Goal: Task Accomplishment & Management: Complete application form

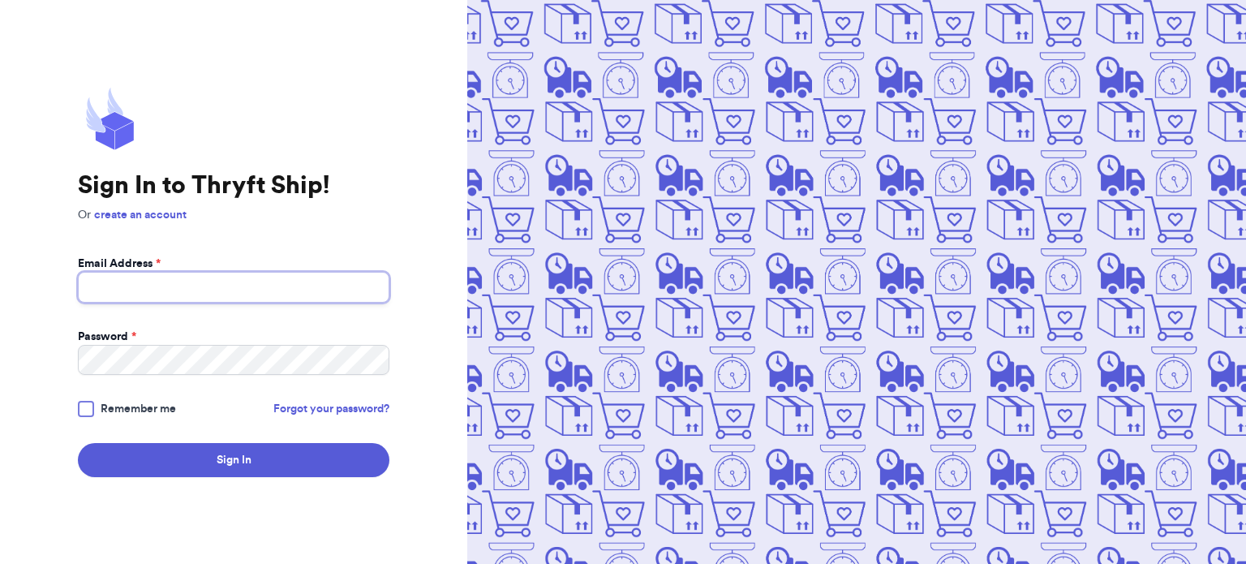
type input "[EMAIL_ADDRESS][DOMAIN_NAME]"
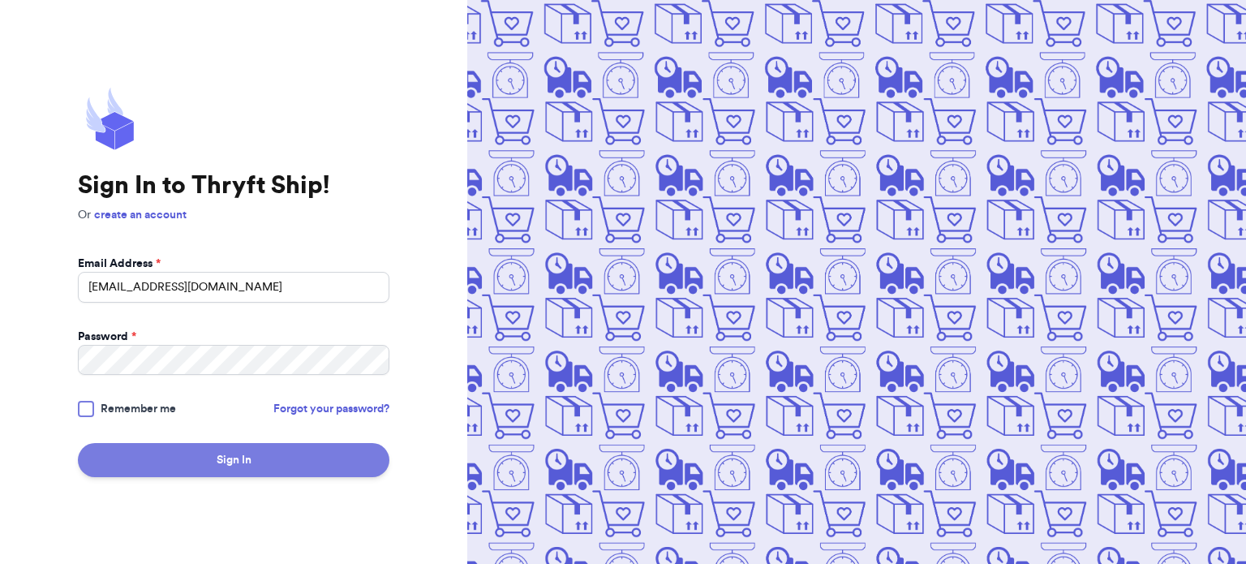
click at [253, 458] on button "Sign In" at bounding box center [234, 460] width 312 height 34
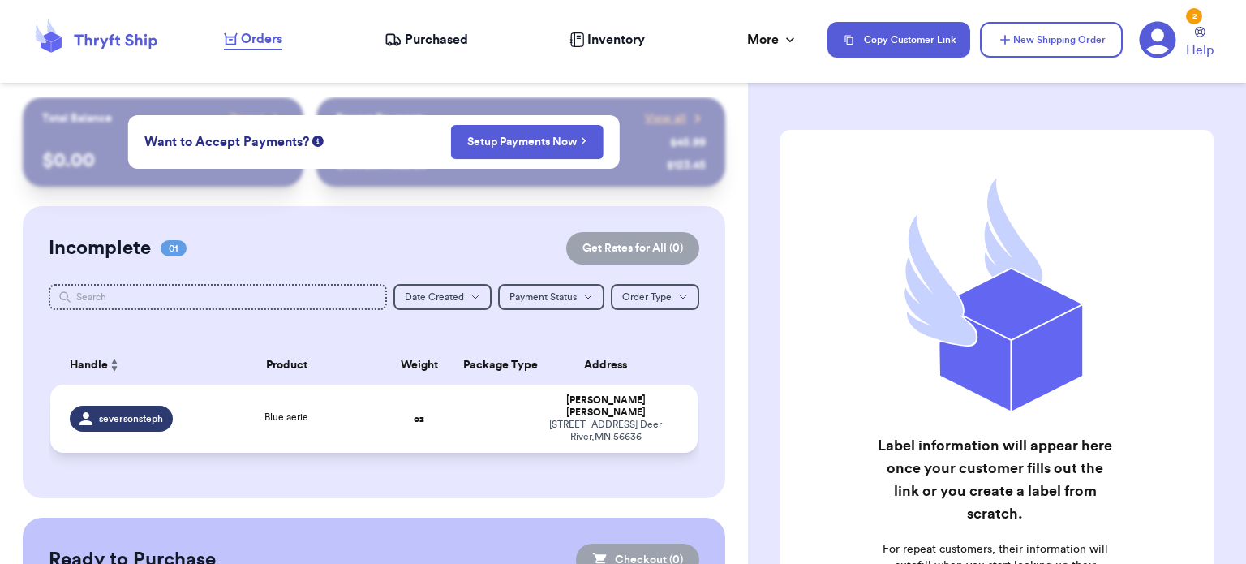
click at [359, 410] on div "Blue aerie" at bounding box center [286, 419] width 175 height 18
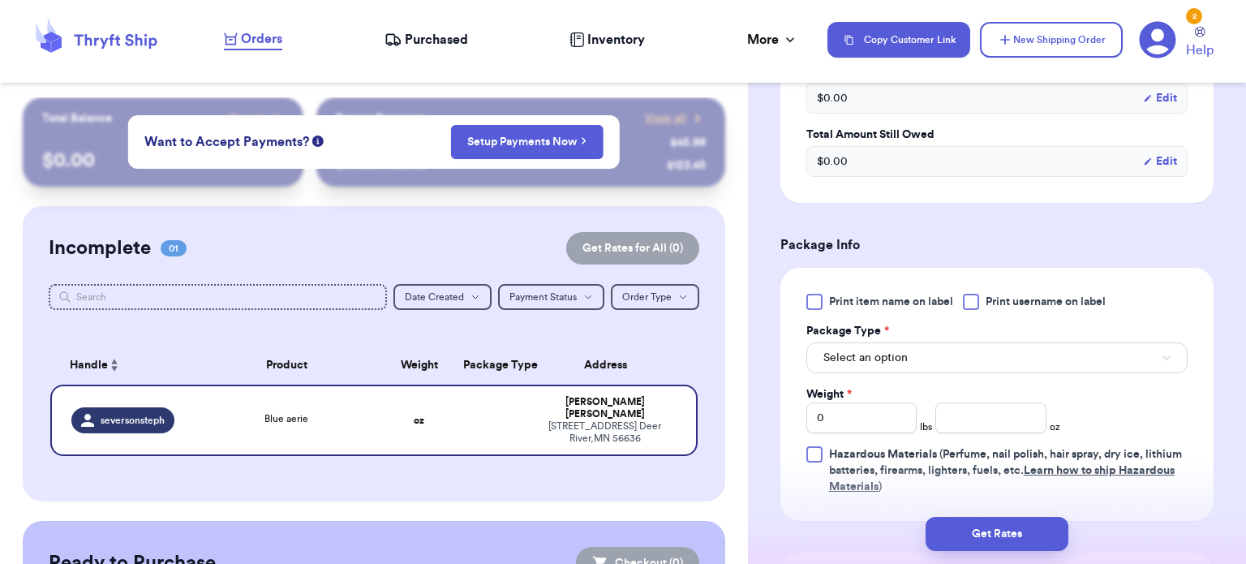
scroll to position [622, 0]
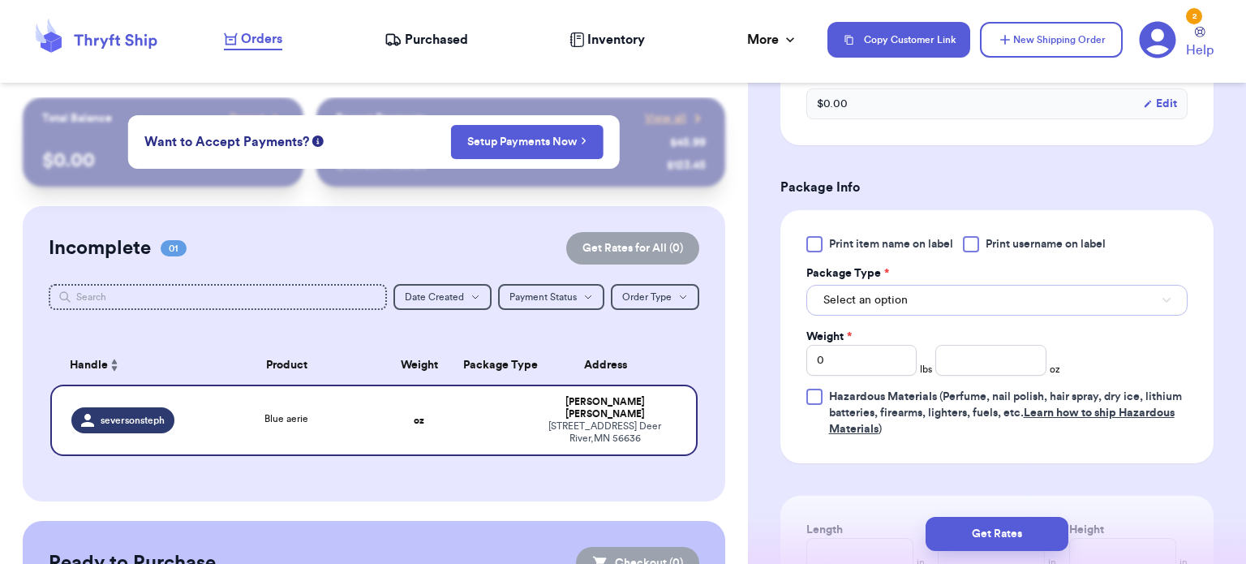
click at [1068, 290] on button "Select an option" at bounding box center [997, 300] width 381 height 31
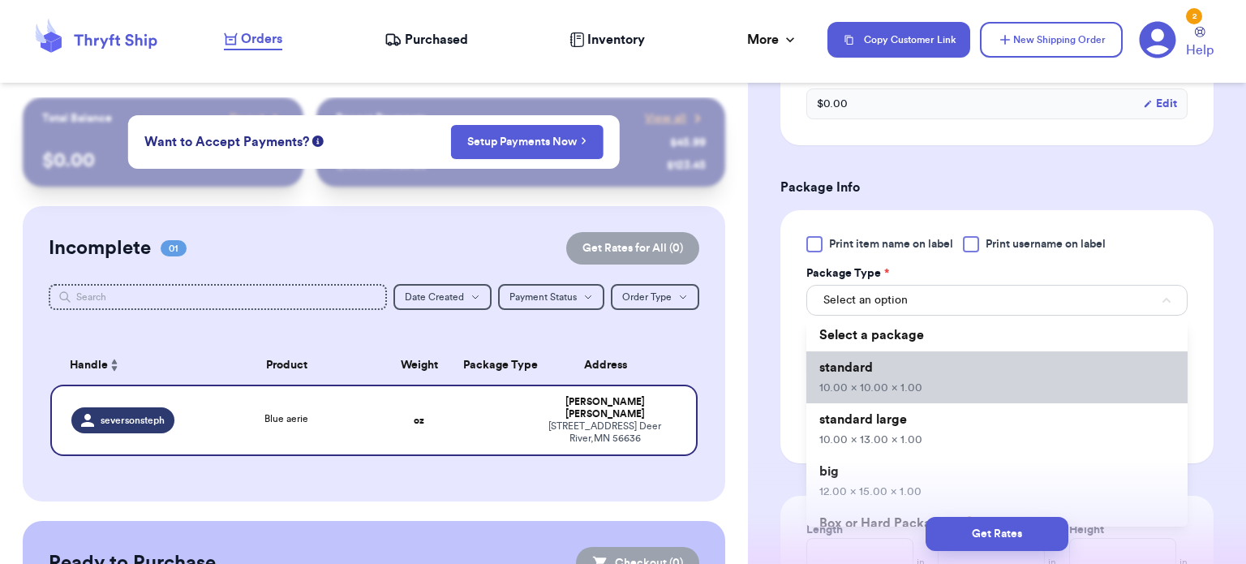
click at [1056, 364] on li "standard 10.00 x 10.00 x 1.00" at bounding box center [997, 377] width 381 height 52
type input "10"
type input "1"
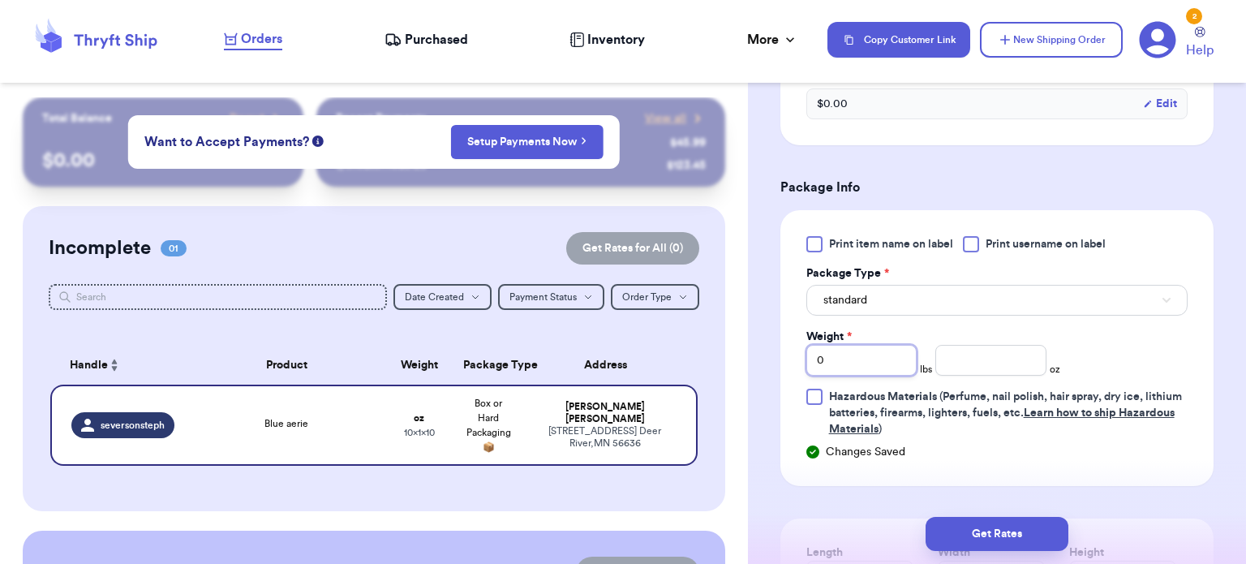
type input "1"
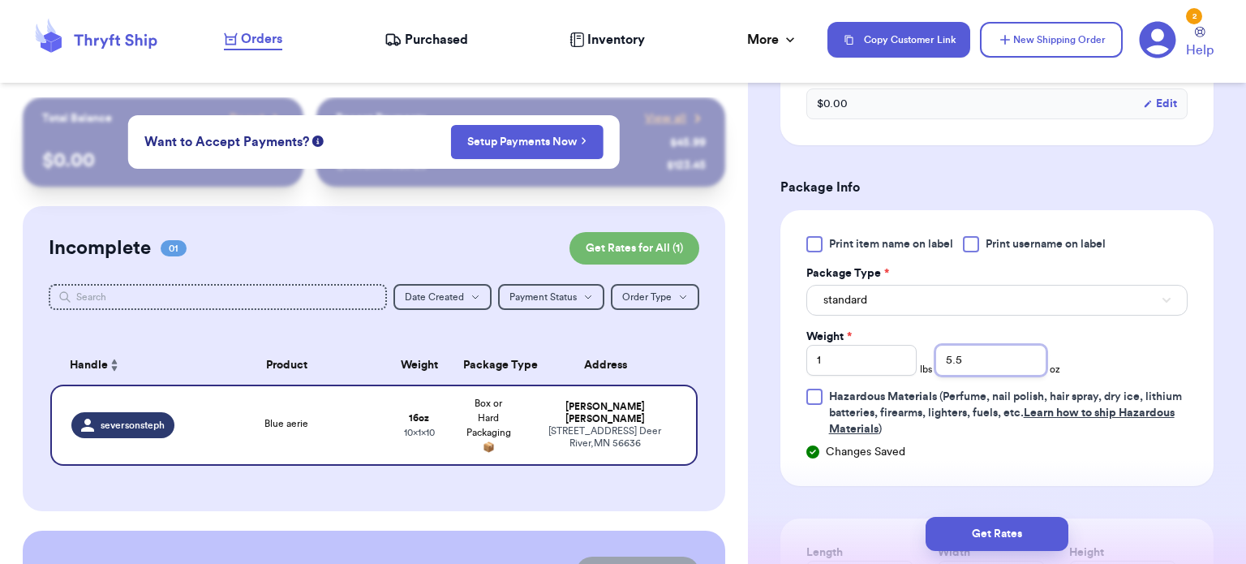
type input "5.5"
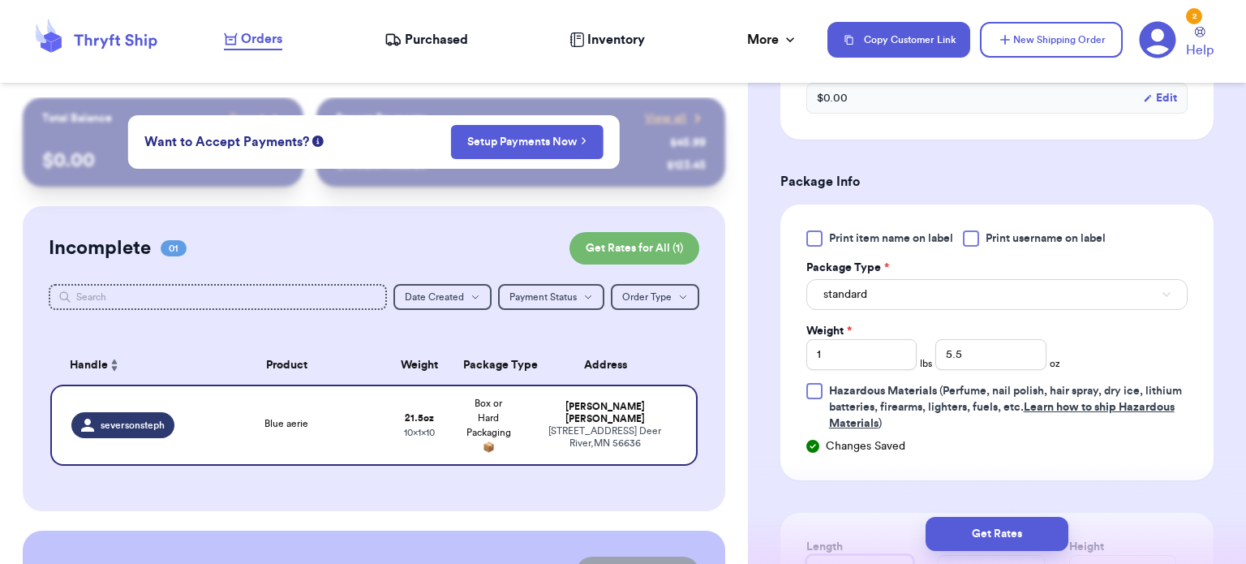
type input "12"
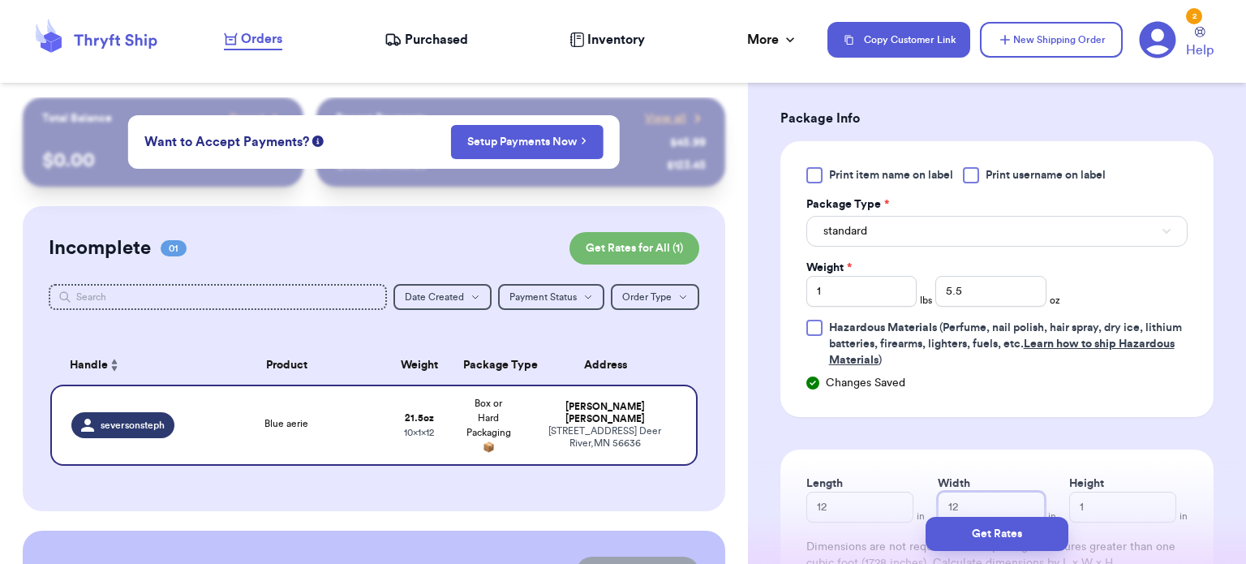
scroll to position [811, 0]
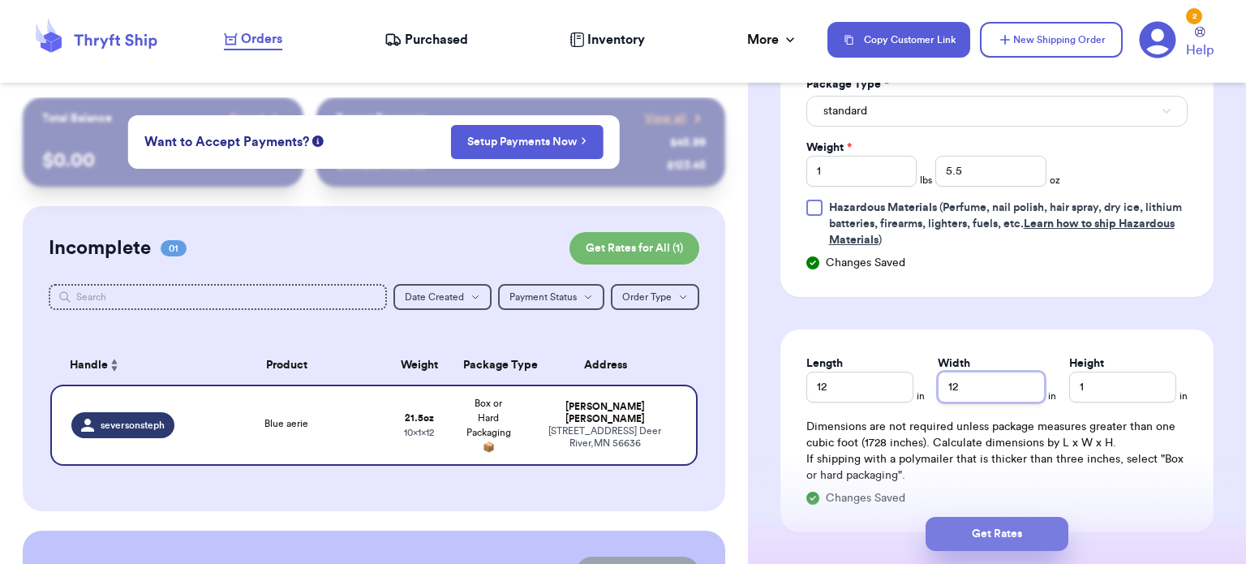
type input "12"
click at [985, 548] on button "Get Rates" at bounding box center [997, 534] width 143 height 34
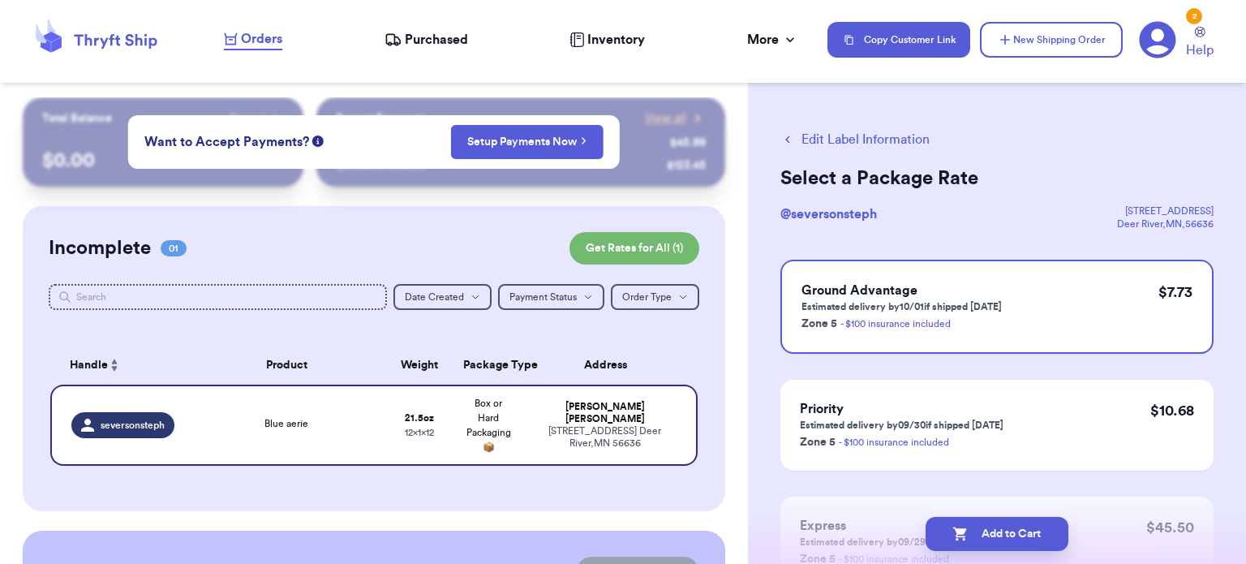
click at [1014, 544] on button "Add to Cart" at bounding box center [997, 534] width 143 height 34
checkbox input "true"
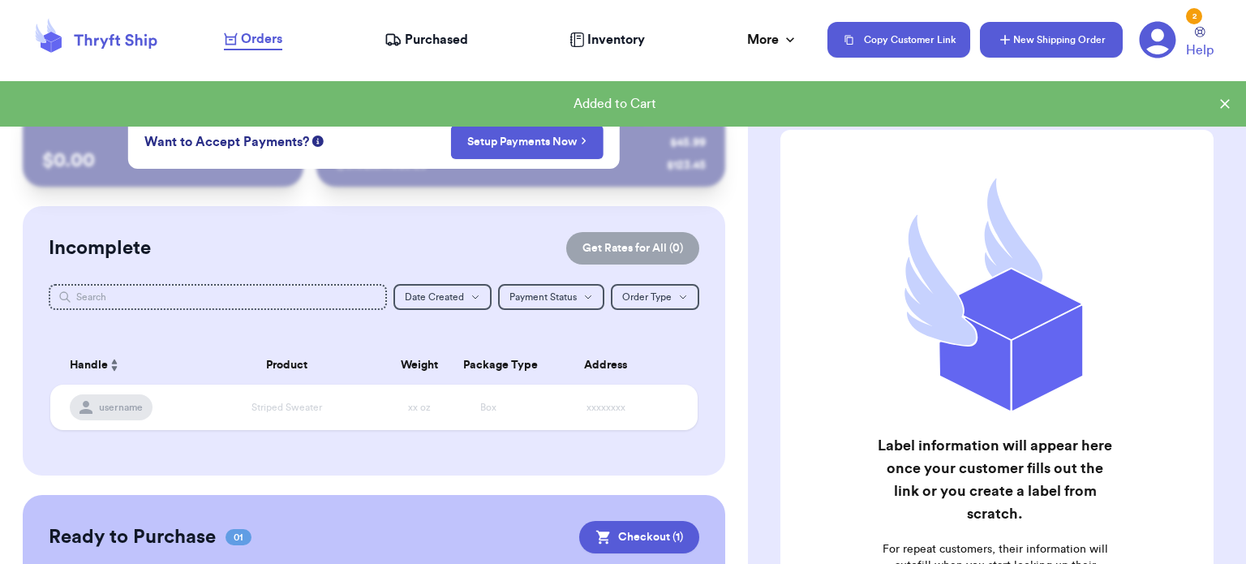
click at [1056, 53] on button "New Shipping Order" at bounding box center [1051, 40] width 143 height 36
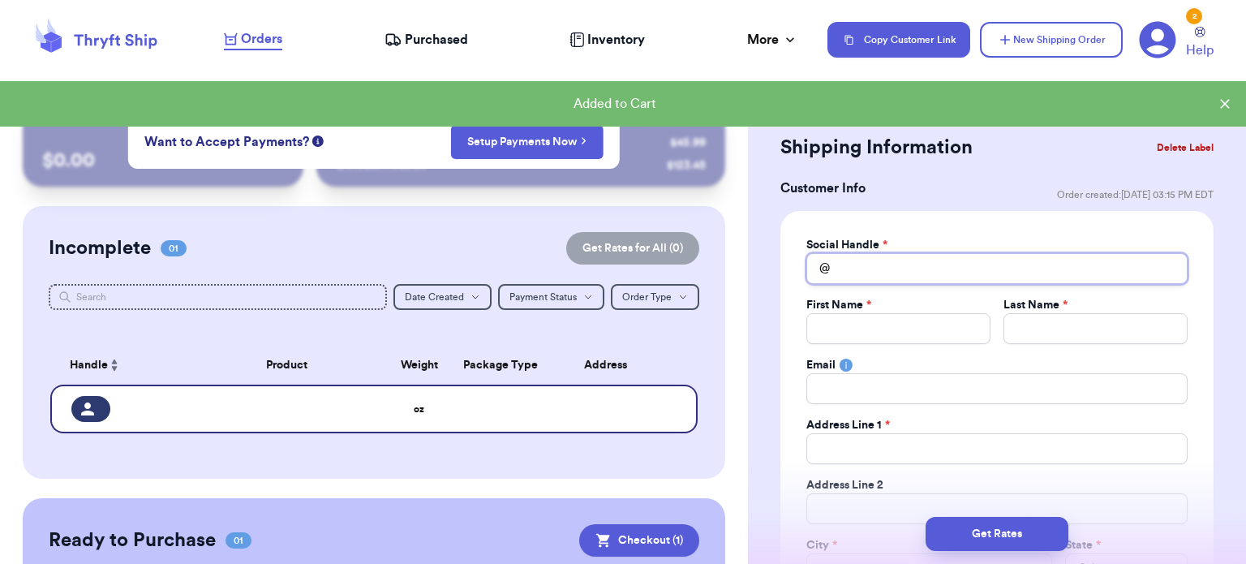
click at [911, 274] on input "Total Amount Paid" at bounding box center [997, 268] width 381 height 31
type input "o"
type input "ol"
type input "oli"
type input "oliv"
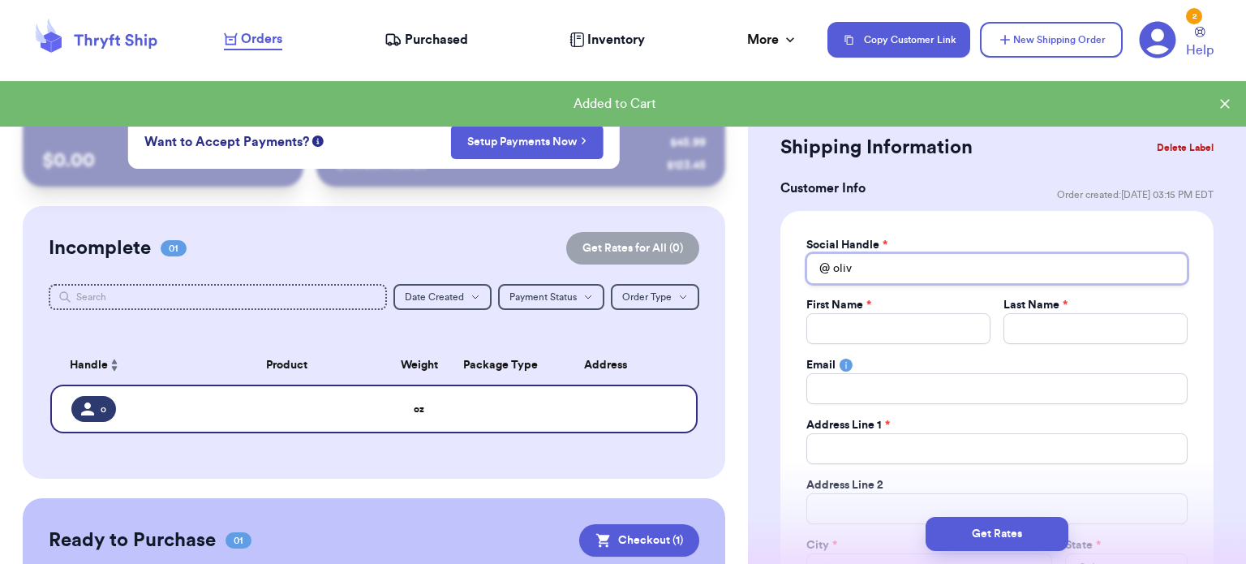
type input "olive"
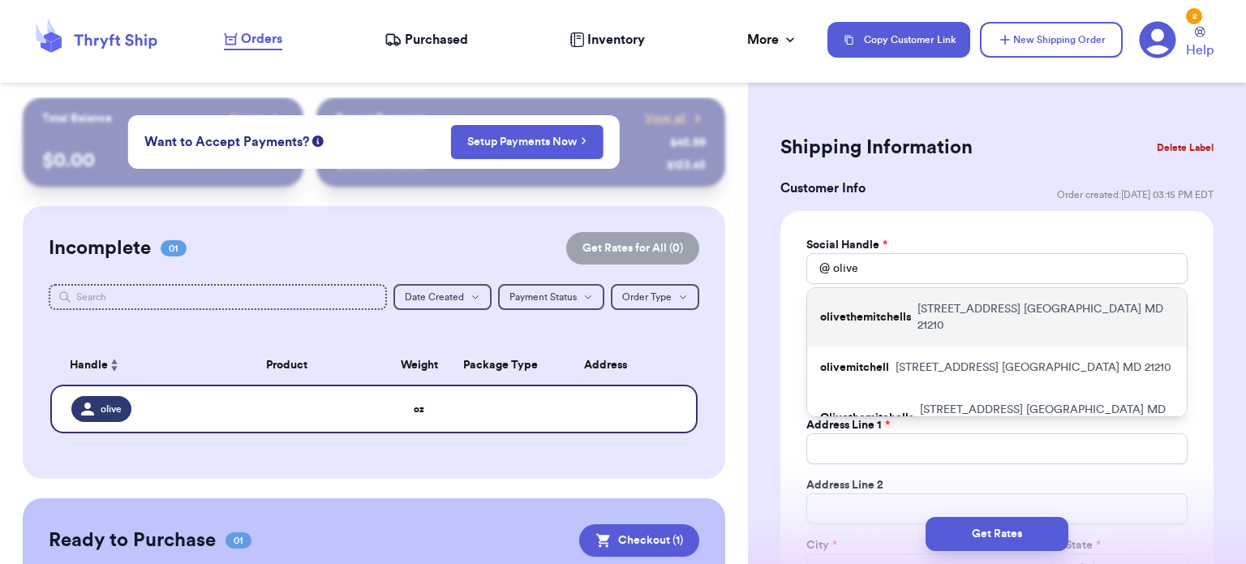
click at [1021, 321] on div "olivethemitchells [STREET_ADDRESS]" at bounding box center [997, 317] width 380 height 58
type input "olivethemitchells"
type input "Olive"
type input "[PERSON_NAME]"
type input "[EMAIL_ADDRESS][DOMAIN_NAME]"
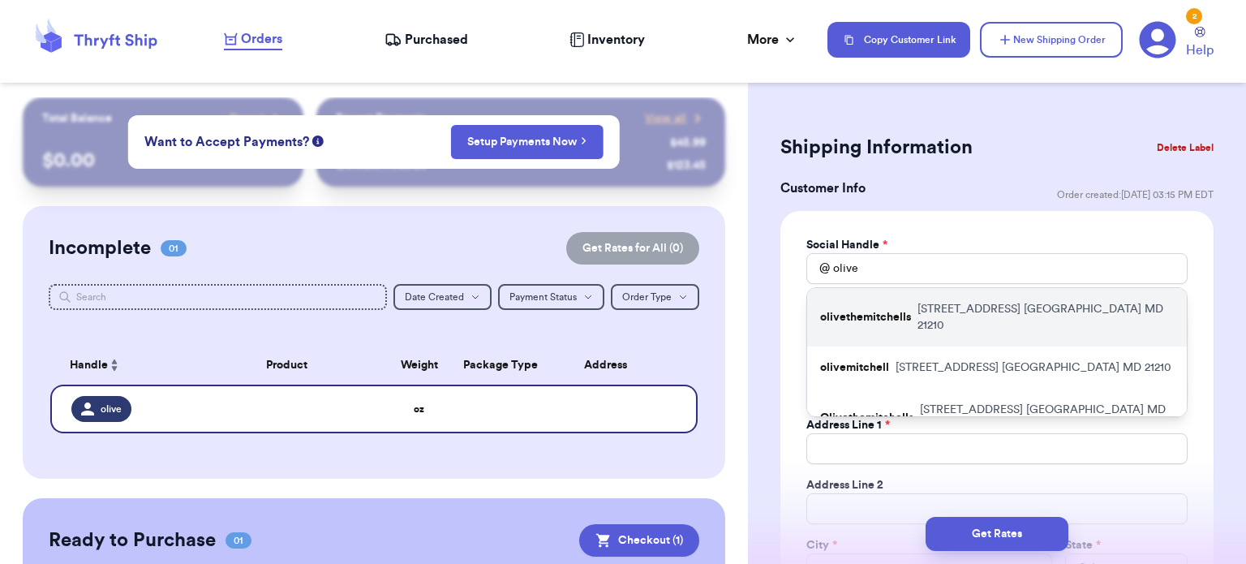
type input "[STREET_ADDRESS]"
type input "[GEOGRAPHIC_DATA]"
select select "MD"
type input "21210"
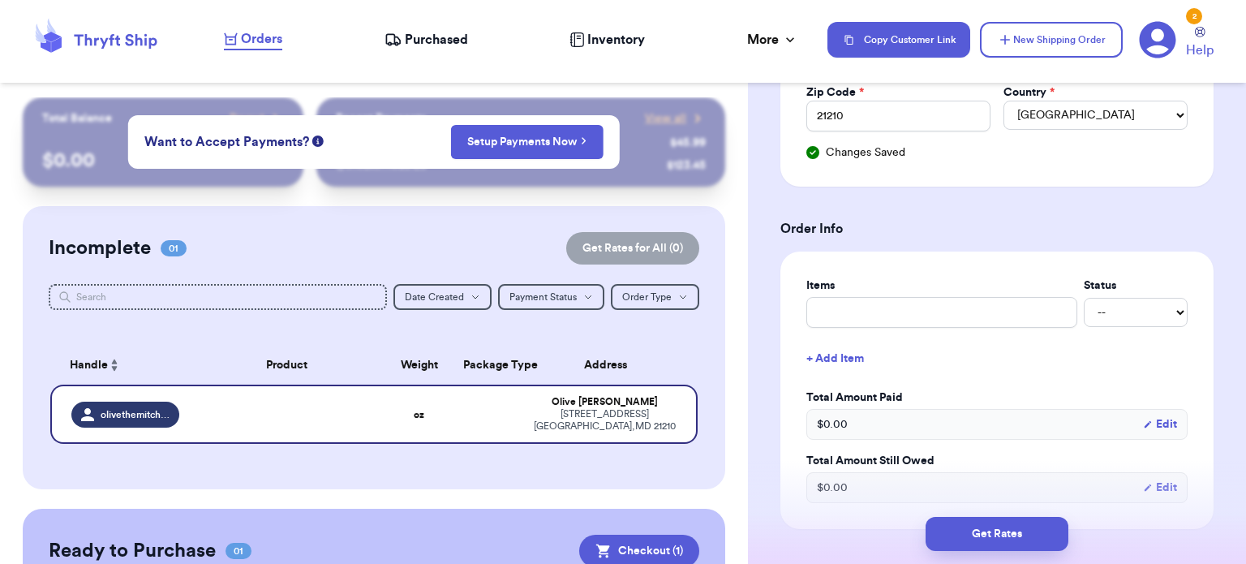
scroll to position [524, 0]
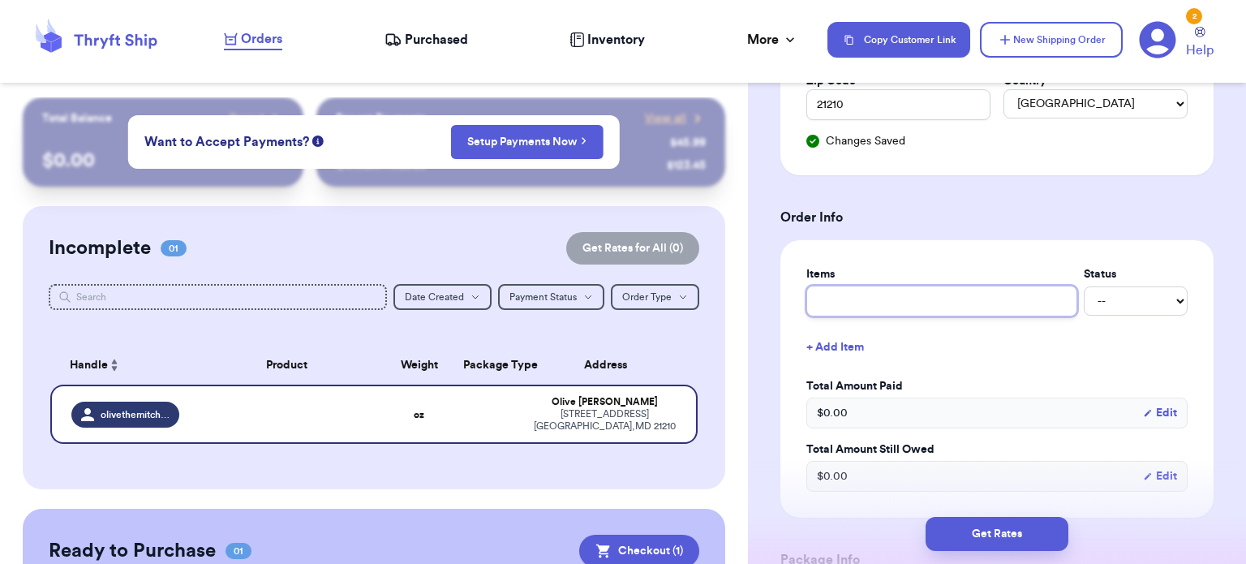
click at [1008, 298] on input "text" at bounding box center [942, 301] width 271 height 31
type input "d"
type input "dr"
type input "dre"
type input "dres"
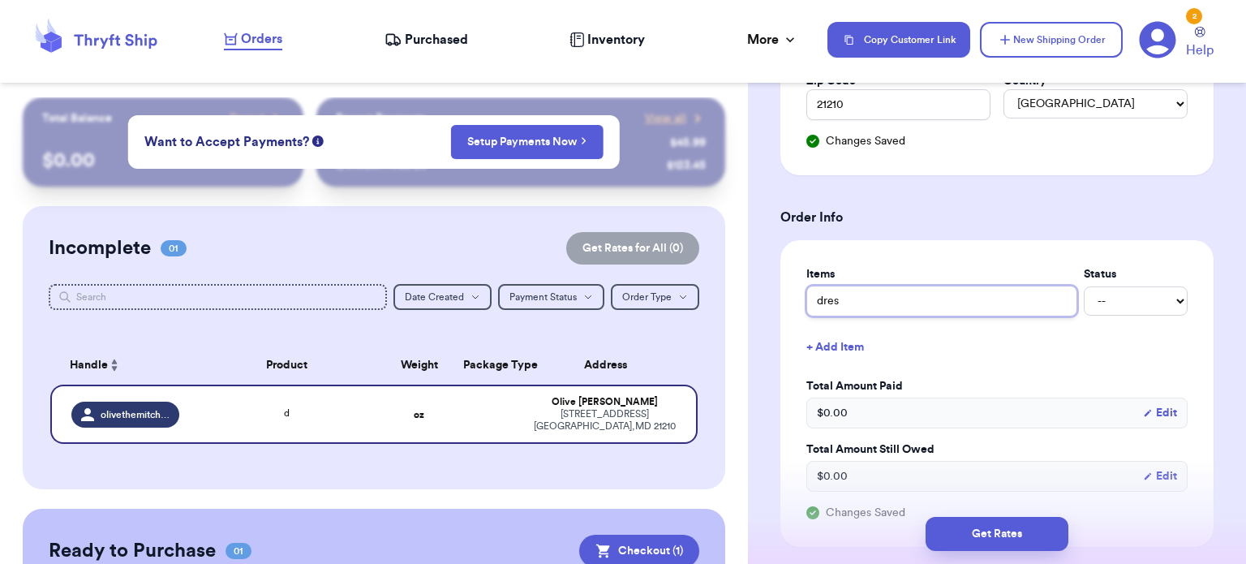
type input "dress"
click at [1012, 332] on button "+ Add Item" at bounding box center [997, 347] width 394 height 36
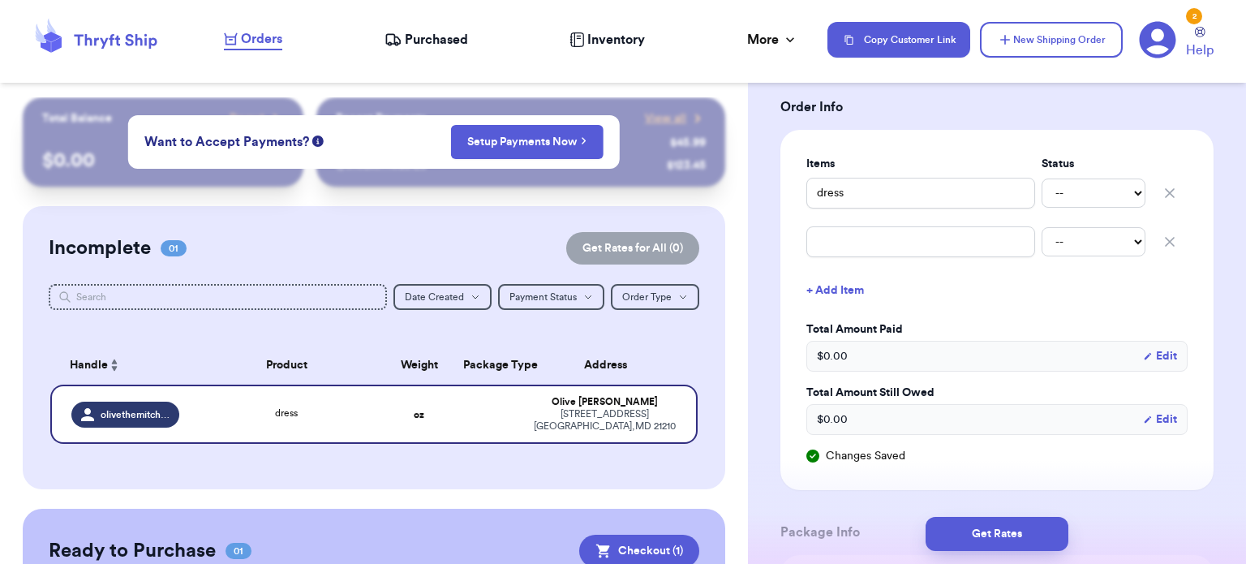
scroll to position [661, 0]
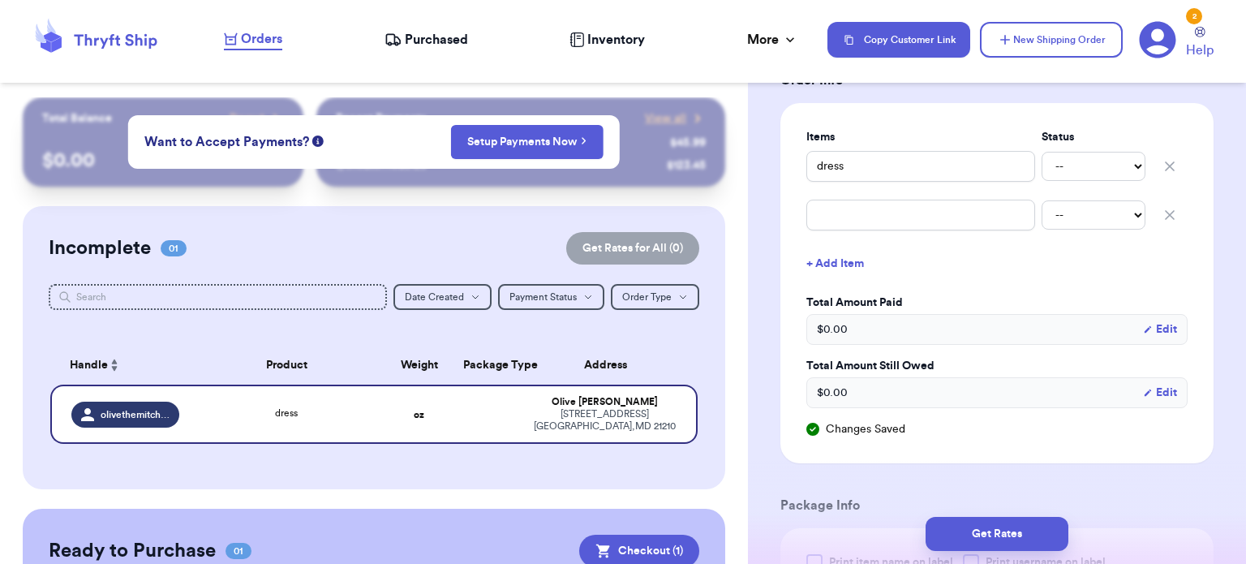
click at [1162, 217] on icon "button" at bounding box center [1170, 215] width 16 height 16
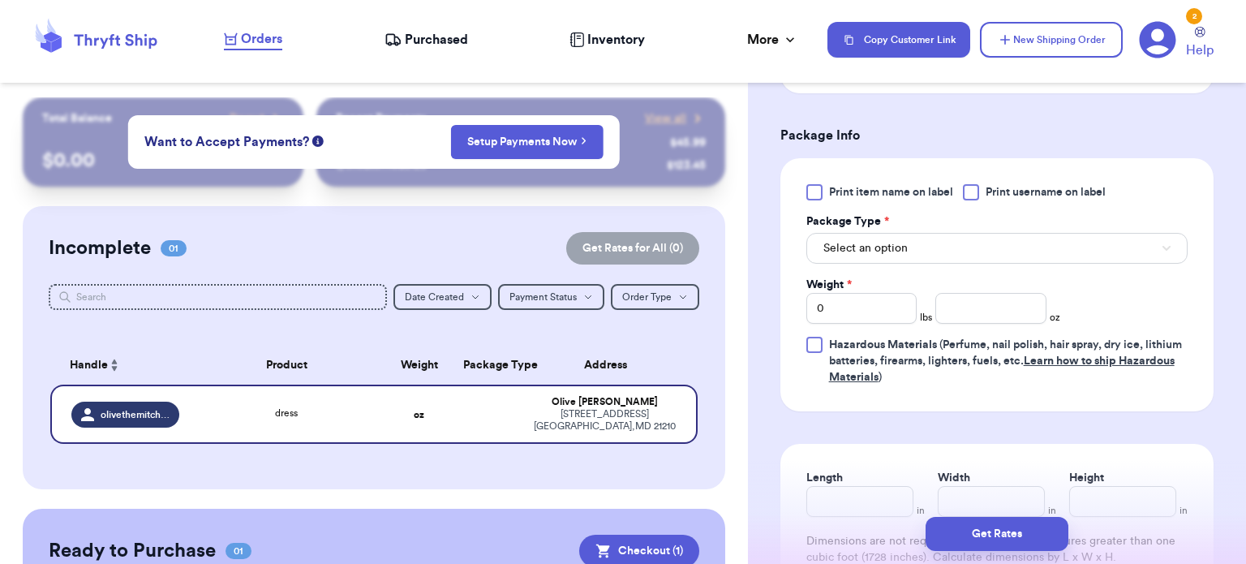
scroll to position [1003, 0]
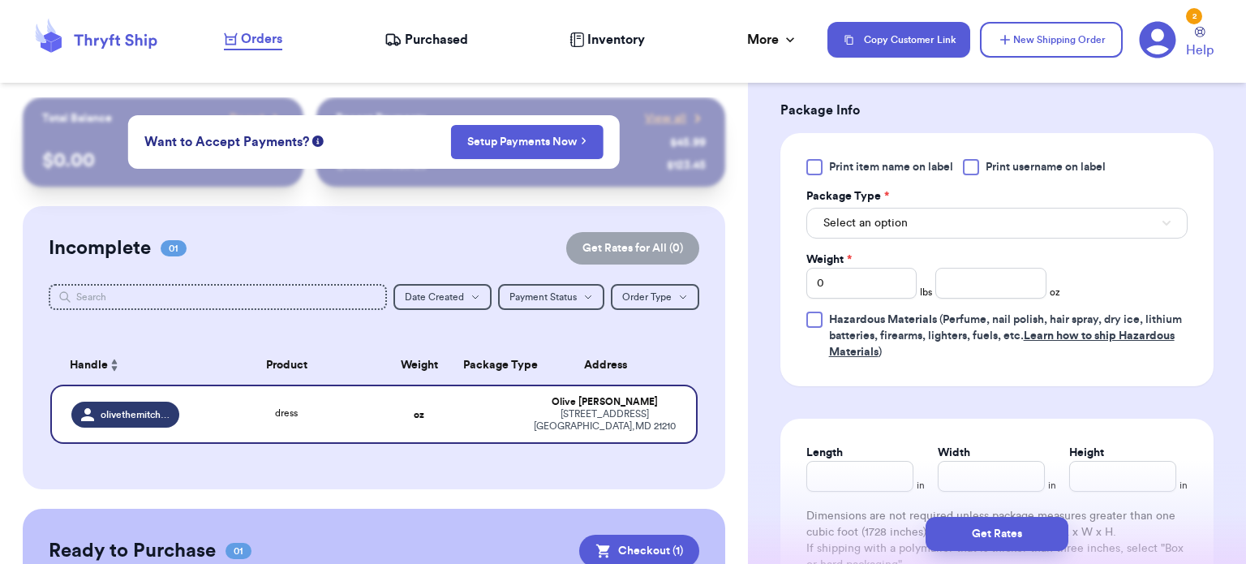
click at [1086, 200] on div "Package Type *" at bounding box center [997, 196] width 381 height 16
click at [1083, 222] on button "Select an option" at bounding box center [997, 223] width 381 height 31
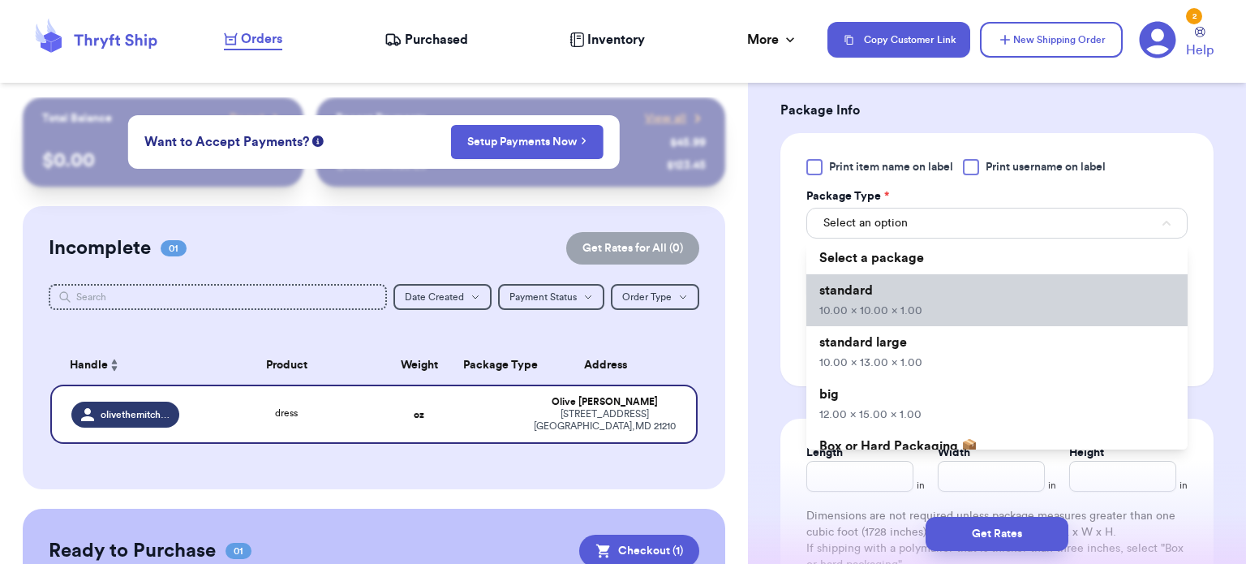
click at [1068, 296] on li "standard 10.00 x 10.00 x 1.00" at bounding box center [997, 300] width 381 height 52
click at [1068, 296] on div "Print item name on label Print username on label Package Type * Select an optio…" at bounding box center [997, 259] width 381 height 201
type input "10"
type input "1"
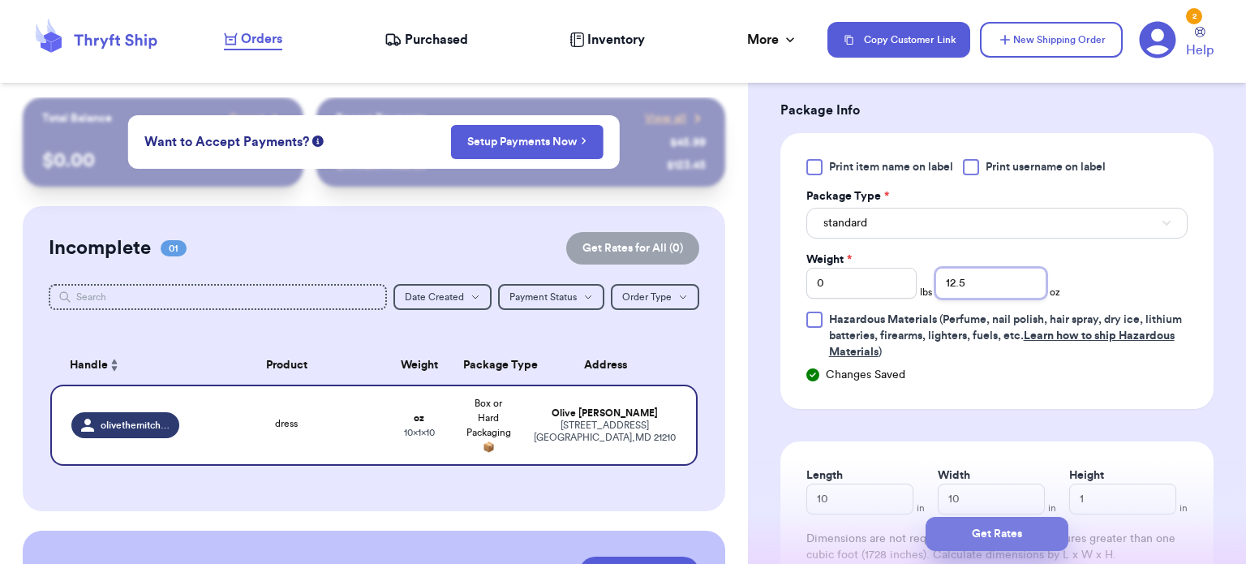
type input "12.5"
click at [1008, 523] on button "Get Rates" at bounding box center [997, 534] width 143 height 34
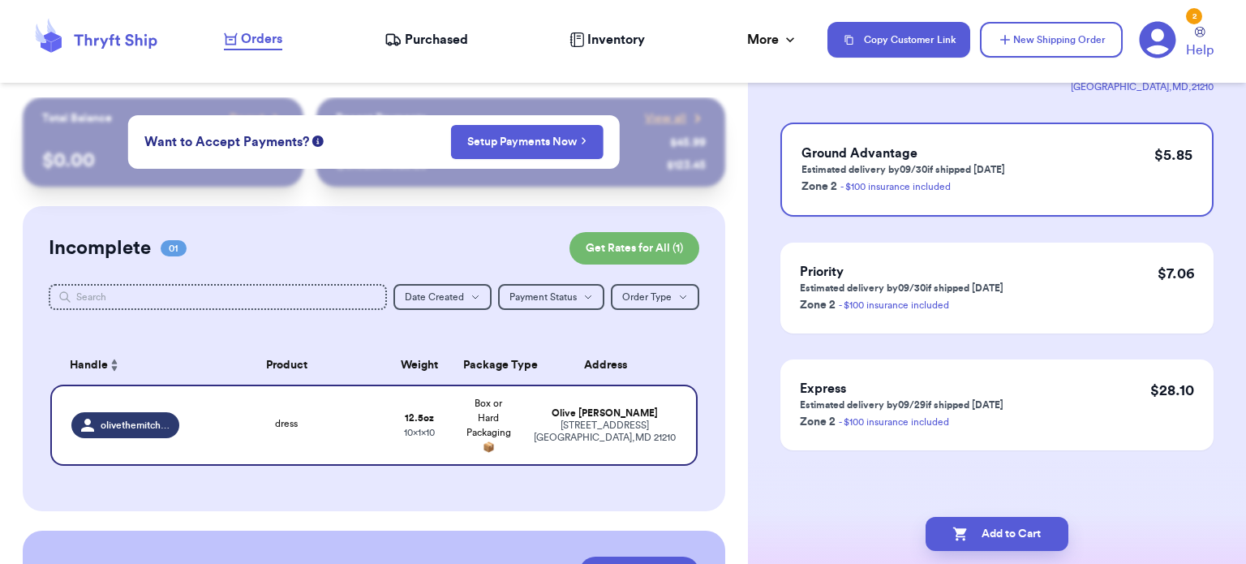
scroll to position [0, 0]
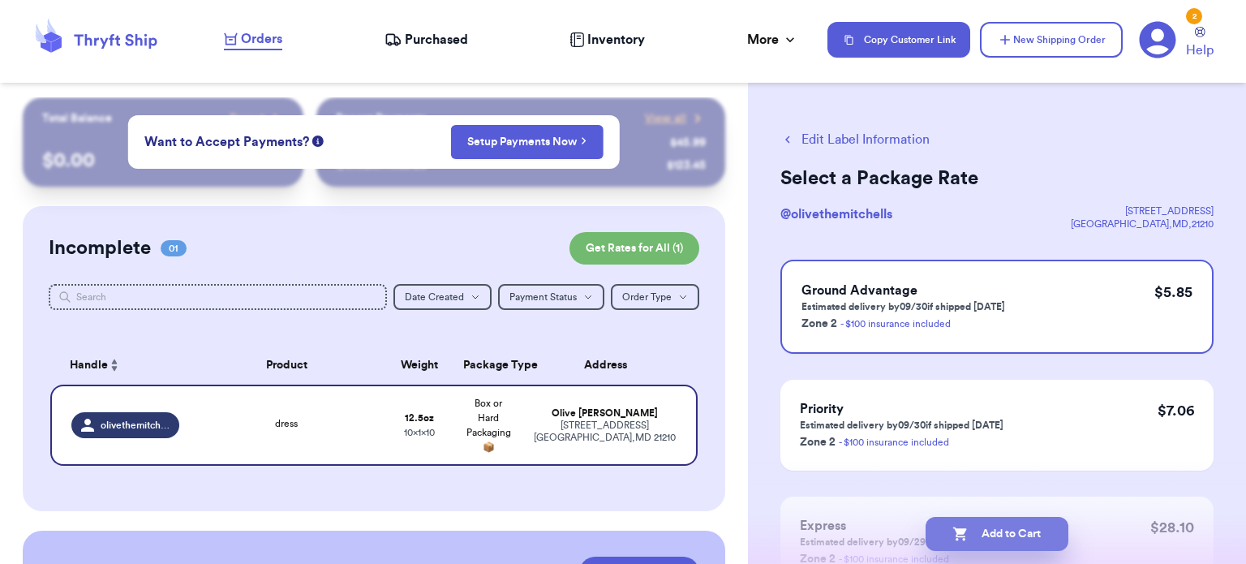
click at [1009, 539] on button "Add to Cart" at bounding box center [997, 534] width 143 height 34
checkbox input "true"
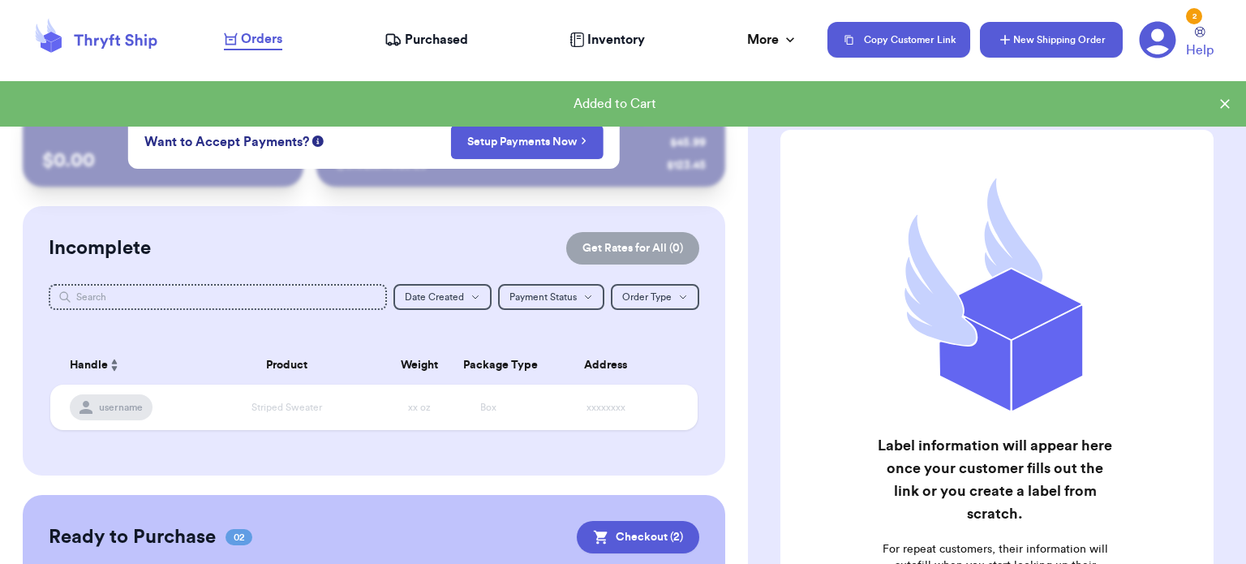
click at [1048, 37] on button "New Shipping Order" at bounding box center [1051, 40] width 143 height 36
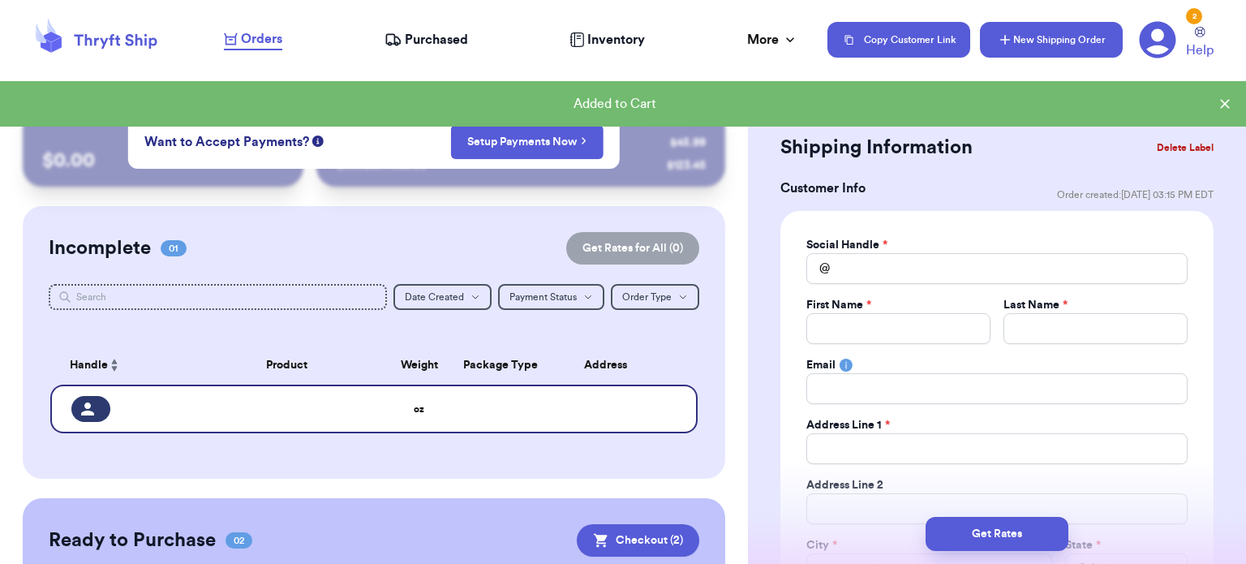
click at [942, 250] on div "Social Handle *" at bounding box center [997, 245] width 381 height 16
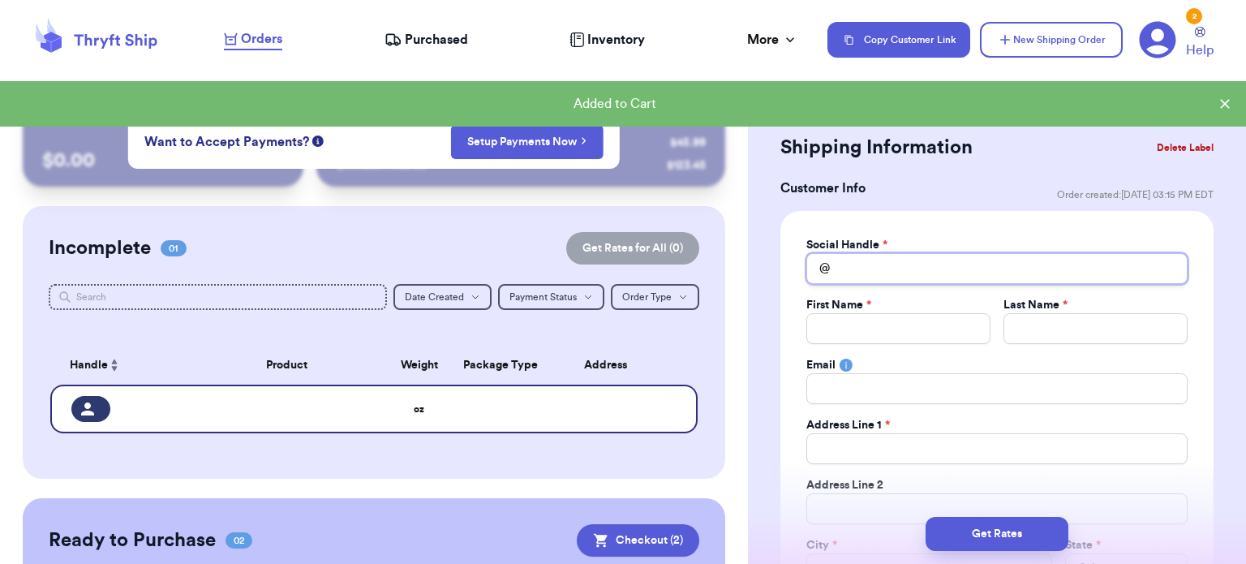
click at [927, 264] on input "Total Amount Paid" at bounding box center [997, 268] width 381 height 31
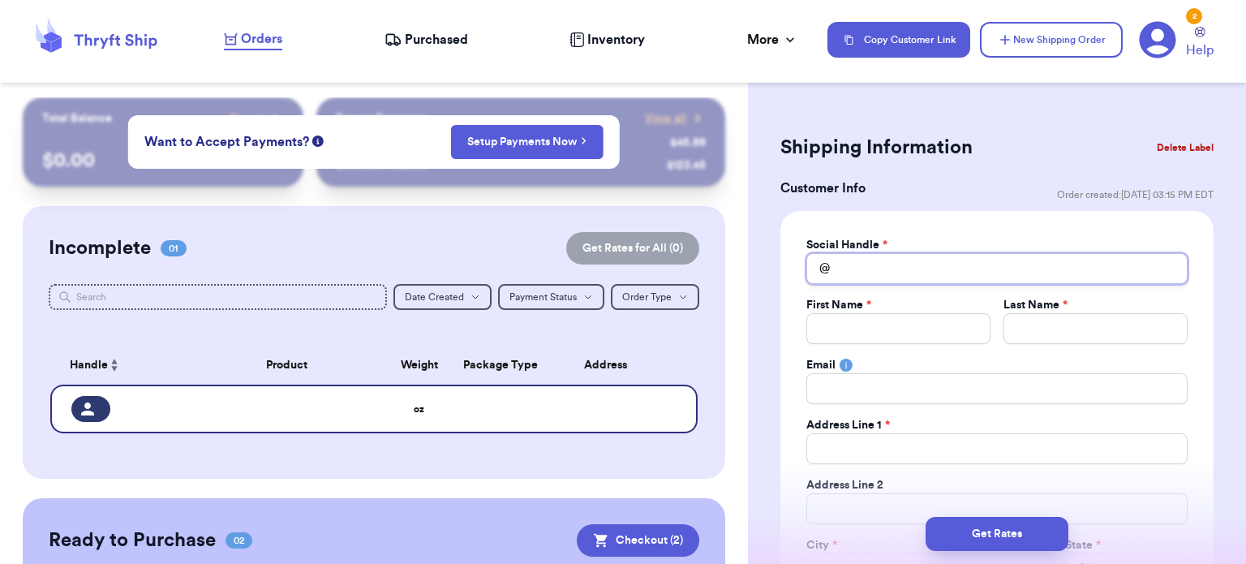
type input "h"
type input "ha"
type input "hai"
type input "hail"
type input "haili"
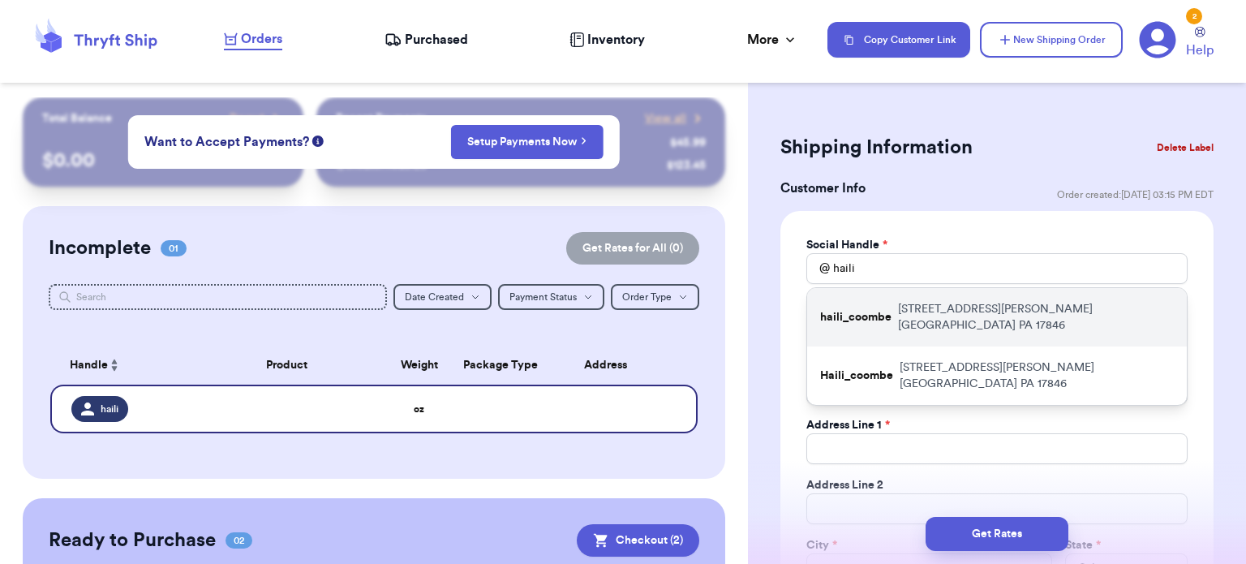
click at [916, 313] on p "[STREET_ADDRESS][PERSON_NAME]" at bounding box center [1036, 317] width 276 height 32
type input "haili_coombe"
type input "Haili"
type input "Coombe"
type input "[EMAIL_ADDRESS][DOMAIN_NAME]"
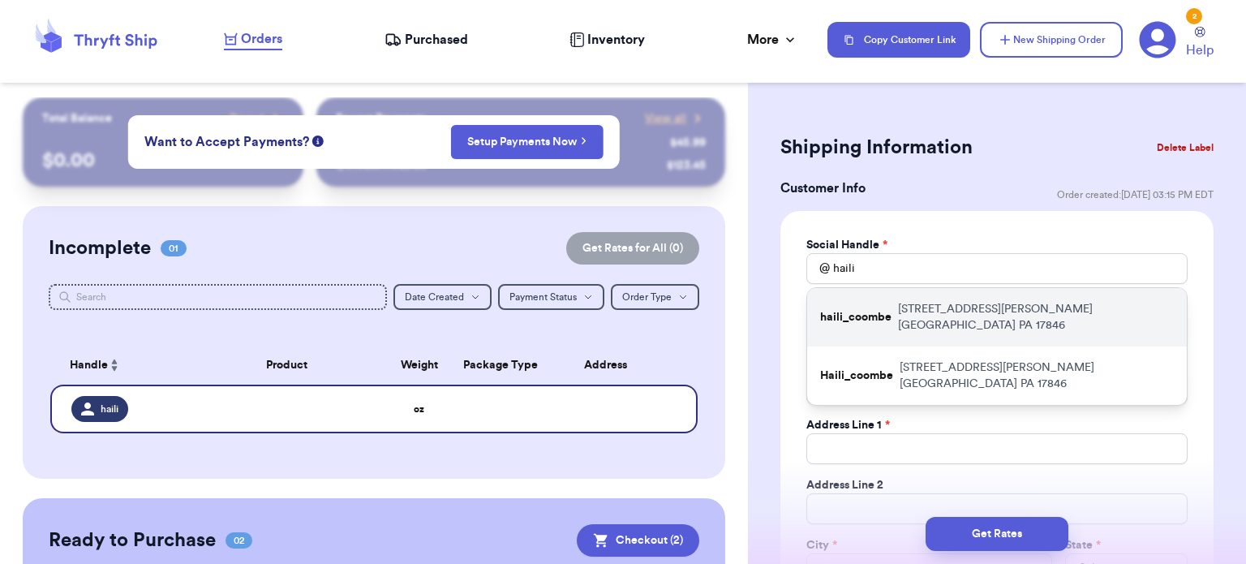
type input "[STREET_ADDRESS][PERSON_NAME]"
type input "[GEOGRAPHIC_DATA]"
select select "PA"
type input "17846"
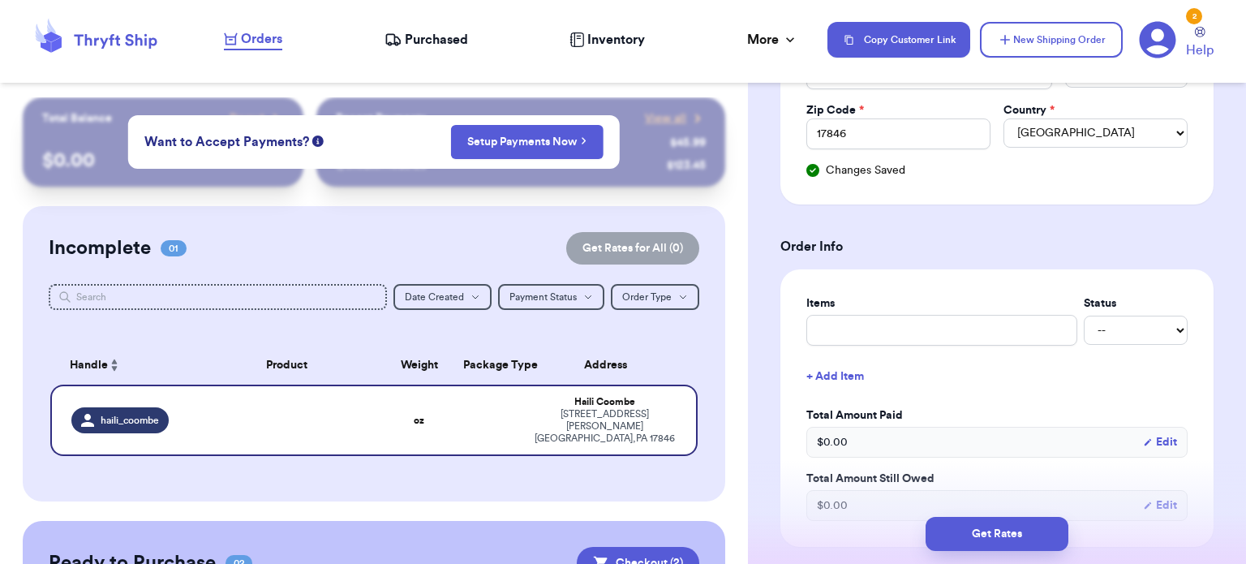
scroll to position [529, 0]
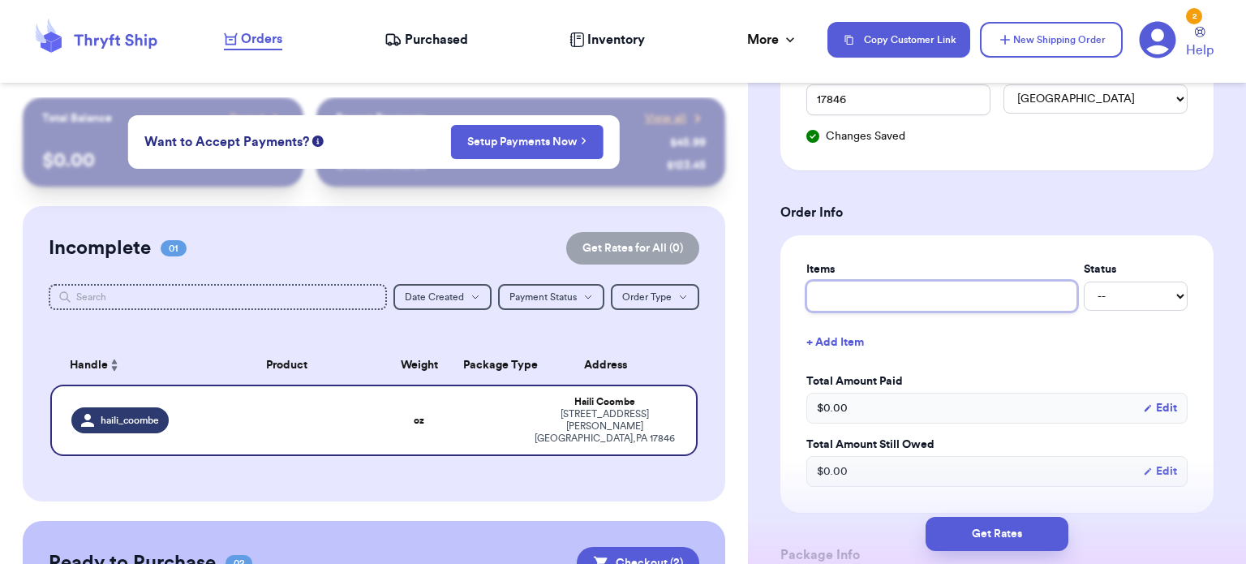
click at [919, 290] on input "text" at bounding box center [942, 296] width 271 height 31
type input "2"
type input "2 t"
type input "2 to"
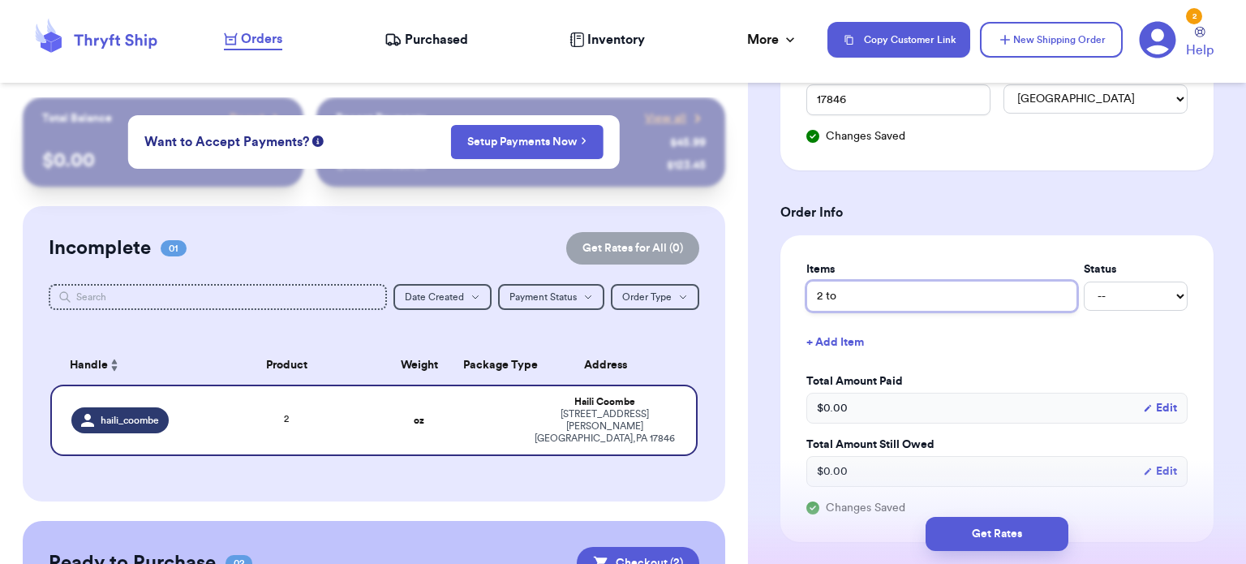
type input "2 top"
type input "2 tops"
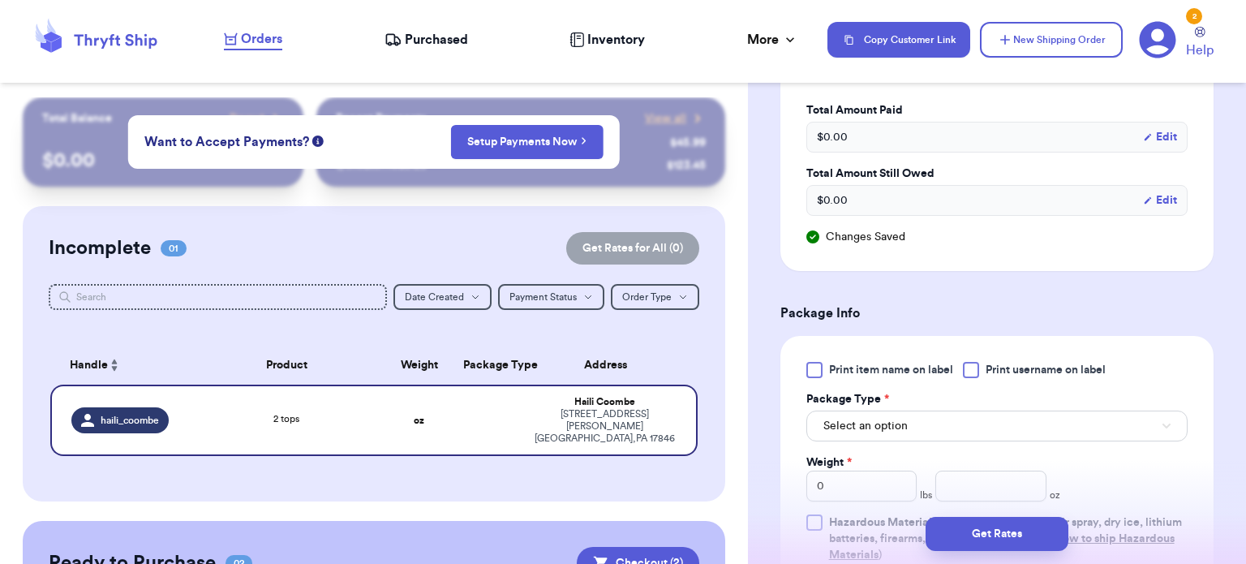
scroll to position [807, 0]
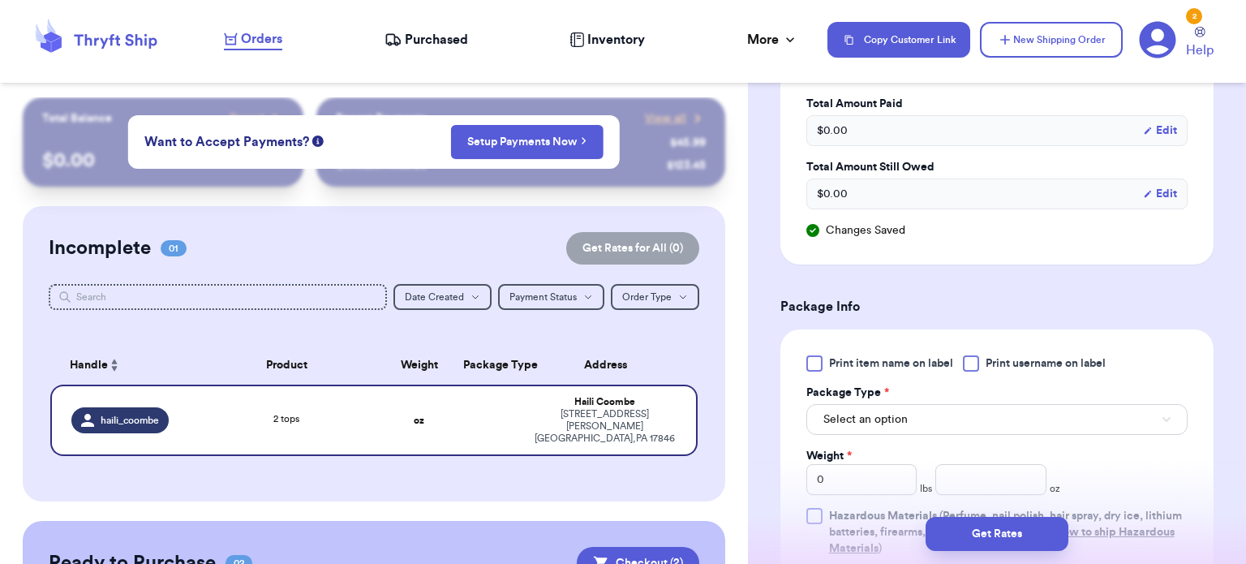
type input "2 tops"
click at [934, 425] on button "Select an option" at bounding box center [997, 419] width 381 height 31
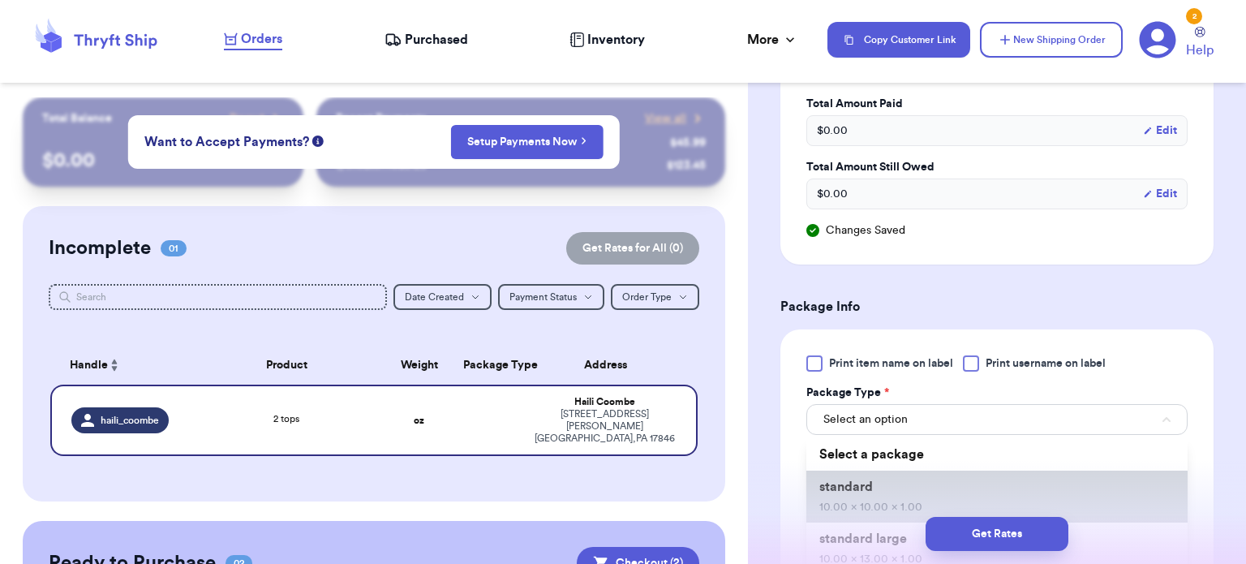
click at [903, 479] on li "standard 10.00 x 10.00 x 1.00" at bounding box center [997, 497] width 381 height 52
type input "10"
type input "1"
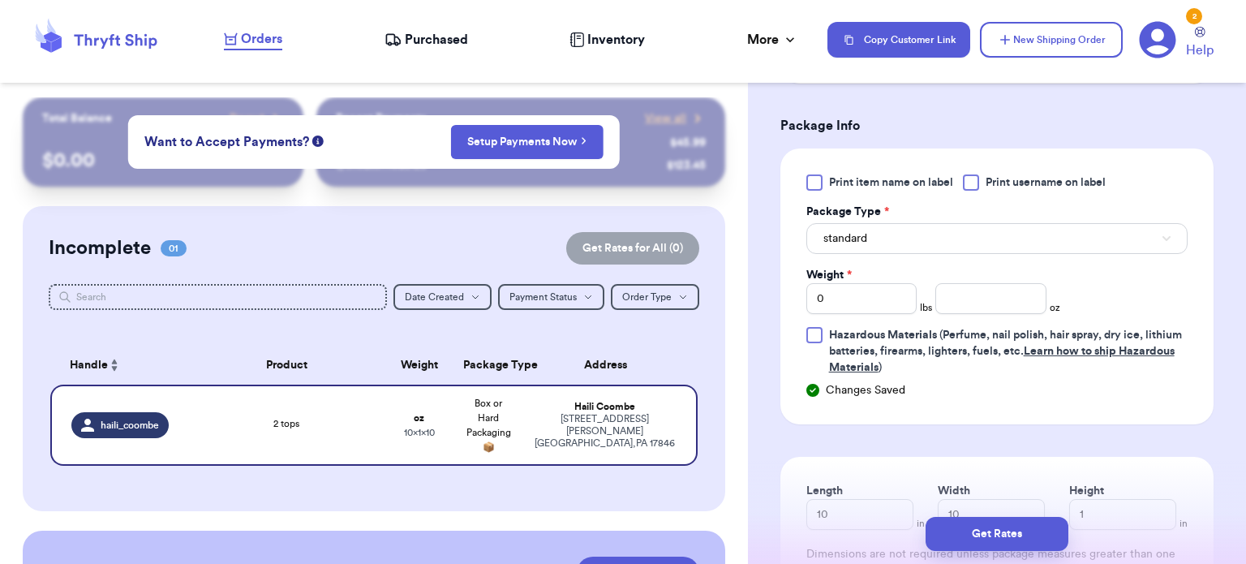
scroll to position [991, 0]
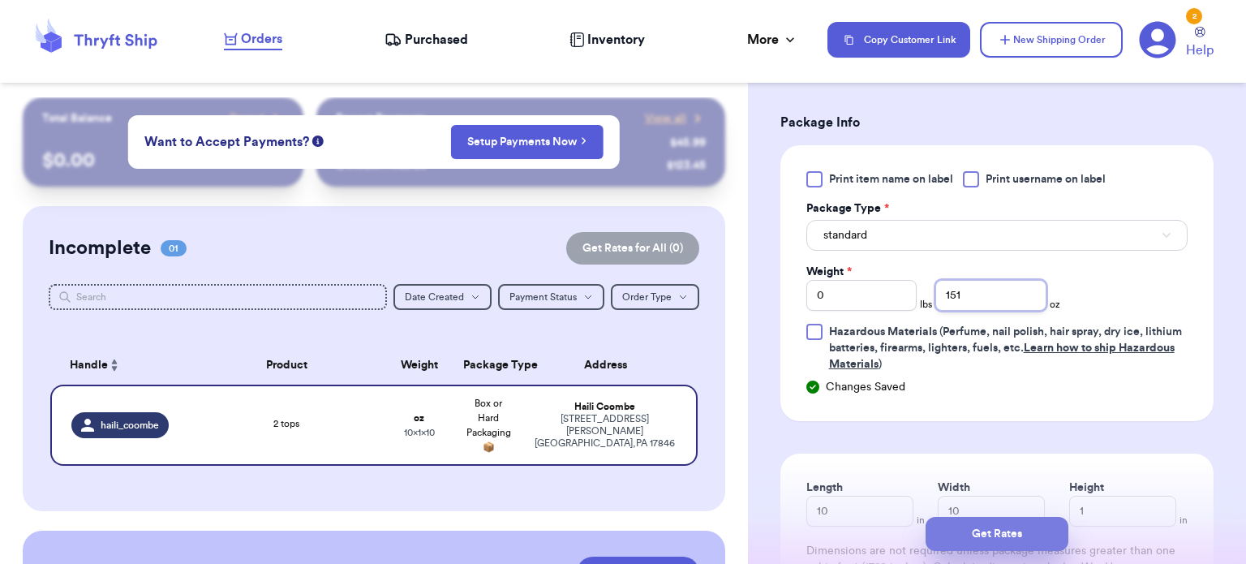
type input "151"
click at [983, 535] on button "Get Rates" at bounding box center [997, 534] width 143 height 34
type input "9"
type input "7"
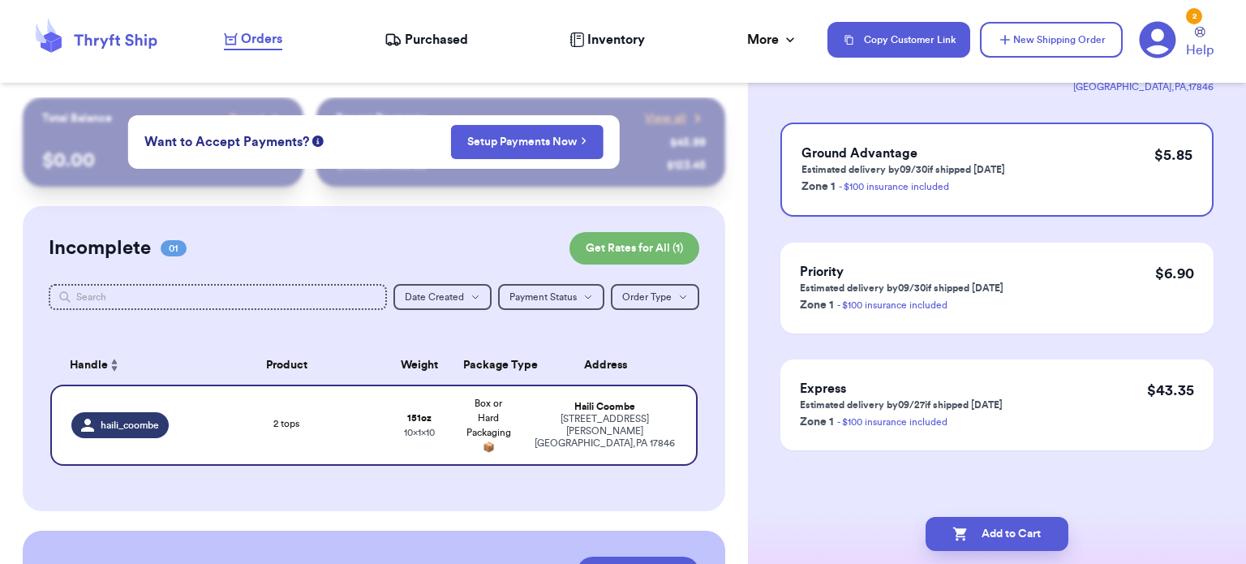
scroll to position [0, 0]
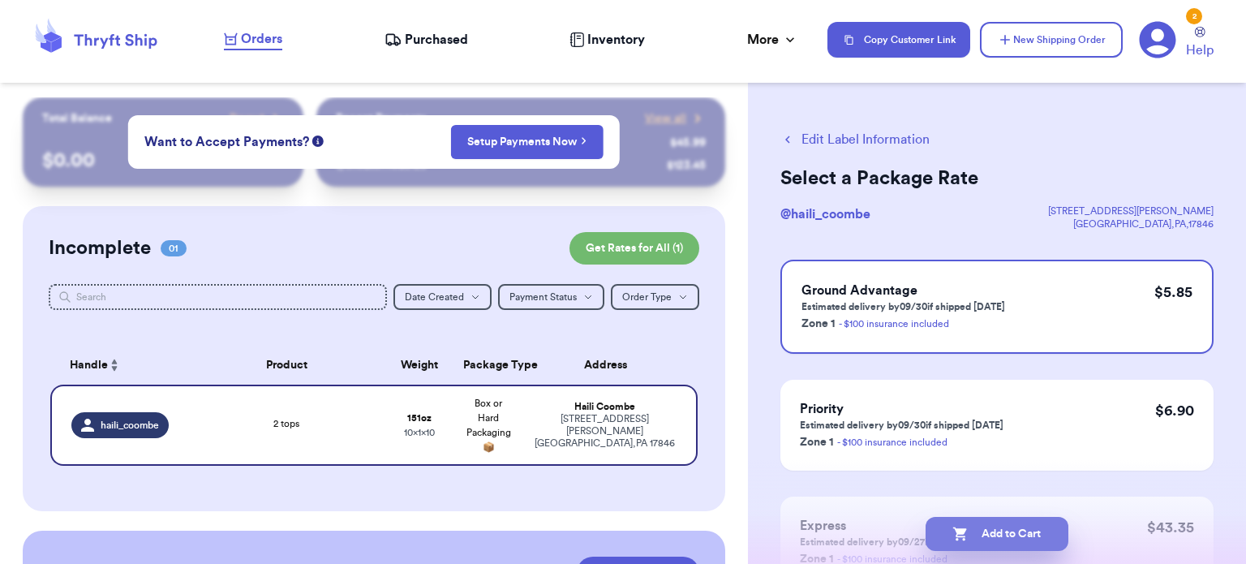
click at [992, 550] on button "Add to Cart" at bounding box center [997, 534] width 143 height 34
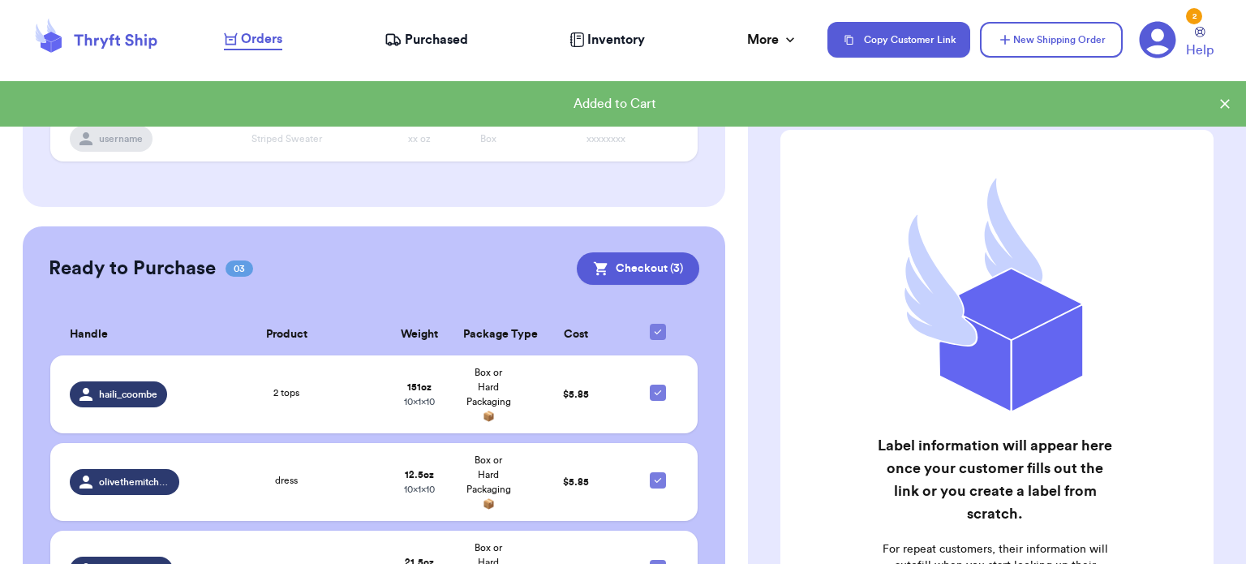
scroll to position [269, 0]
click at [638, 268] on button "Checkout ( 3 )" at bounding box center [638, 268] width 123 height 32
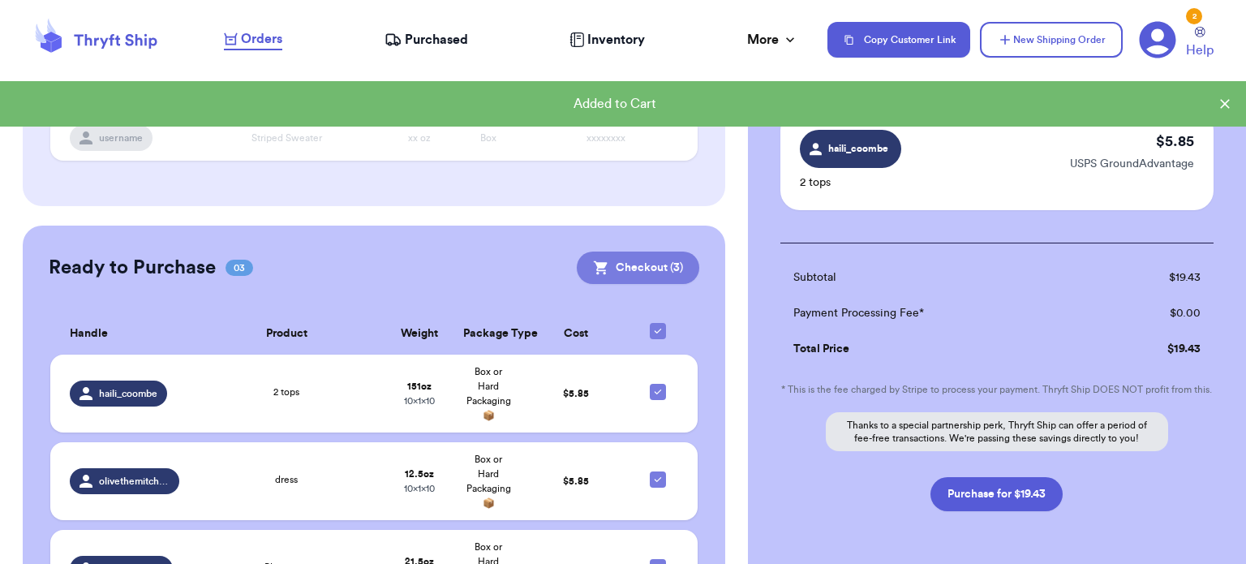
scroll to position [336, 0]
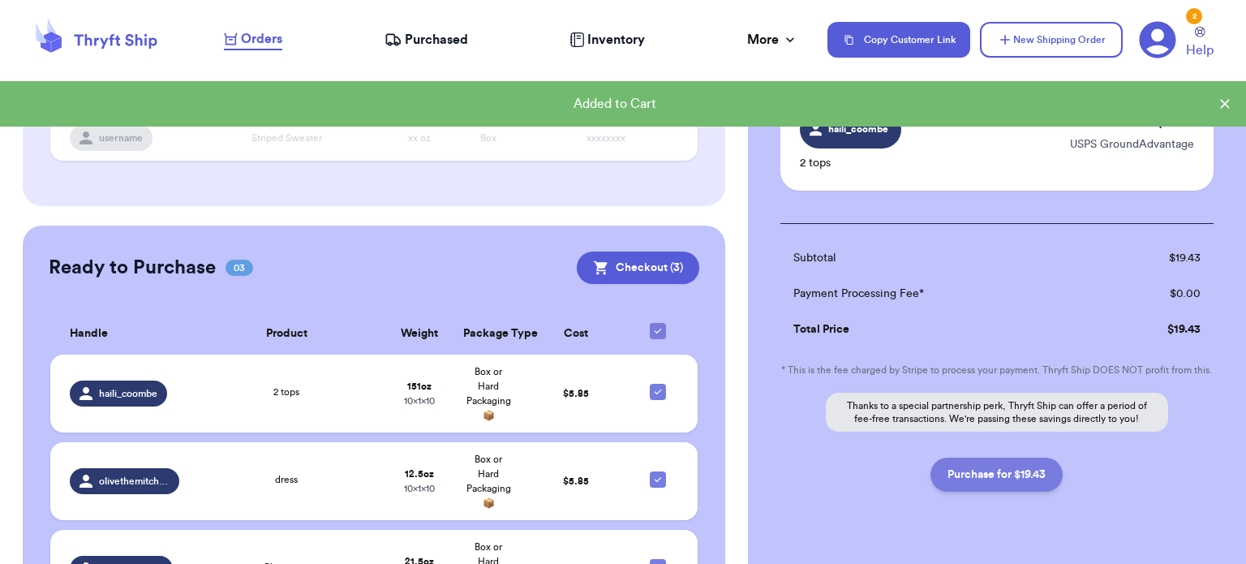
click at [1000, 492] on button "Purchase for $19.43" at bounding box center [997, 475] width 132 height 34
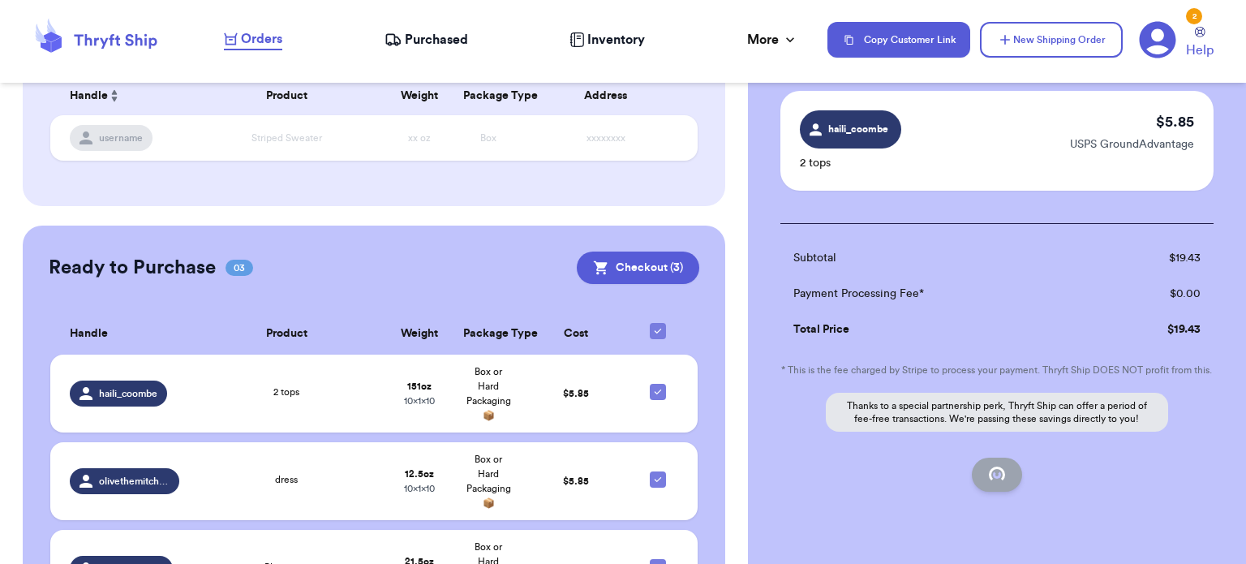
checkbox input "false"
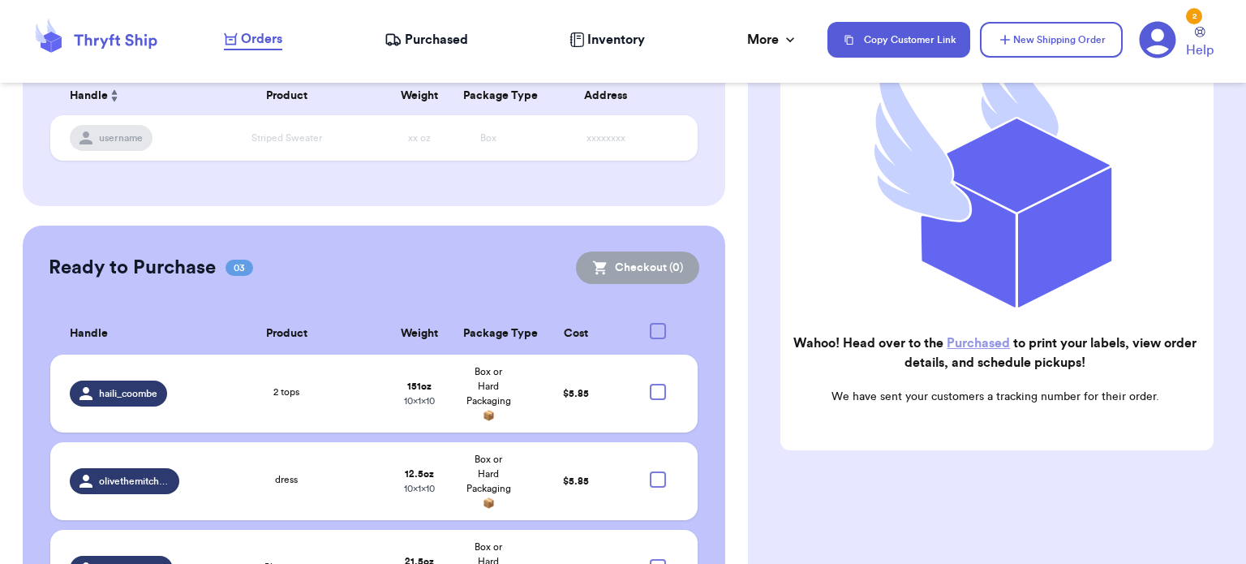
checkbox input "true"
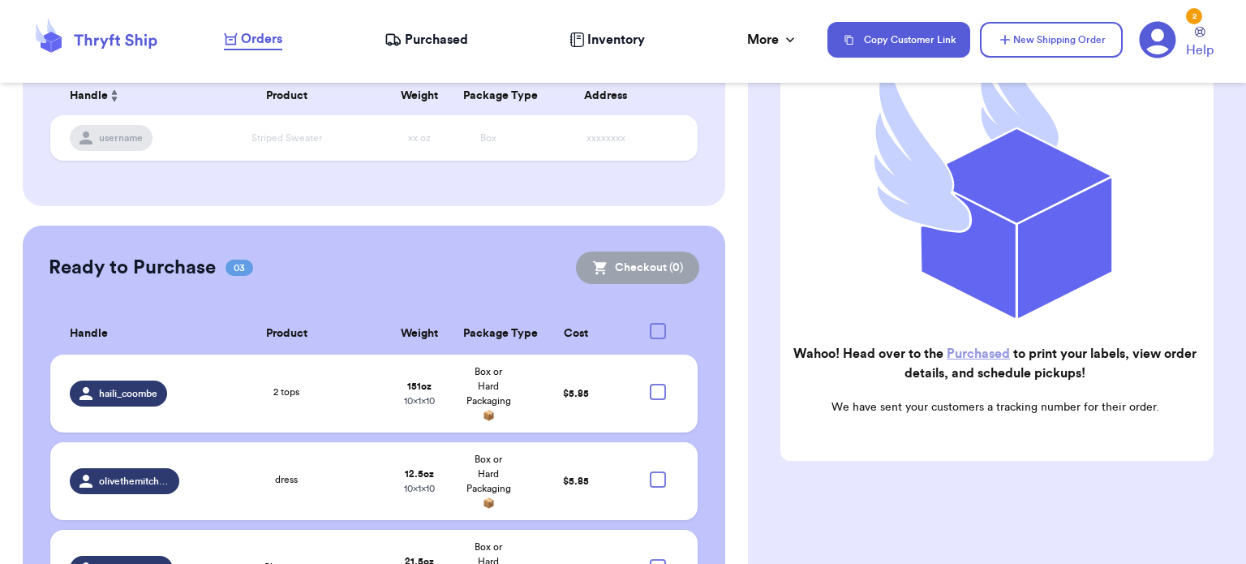
scroll to position [170, 0]
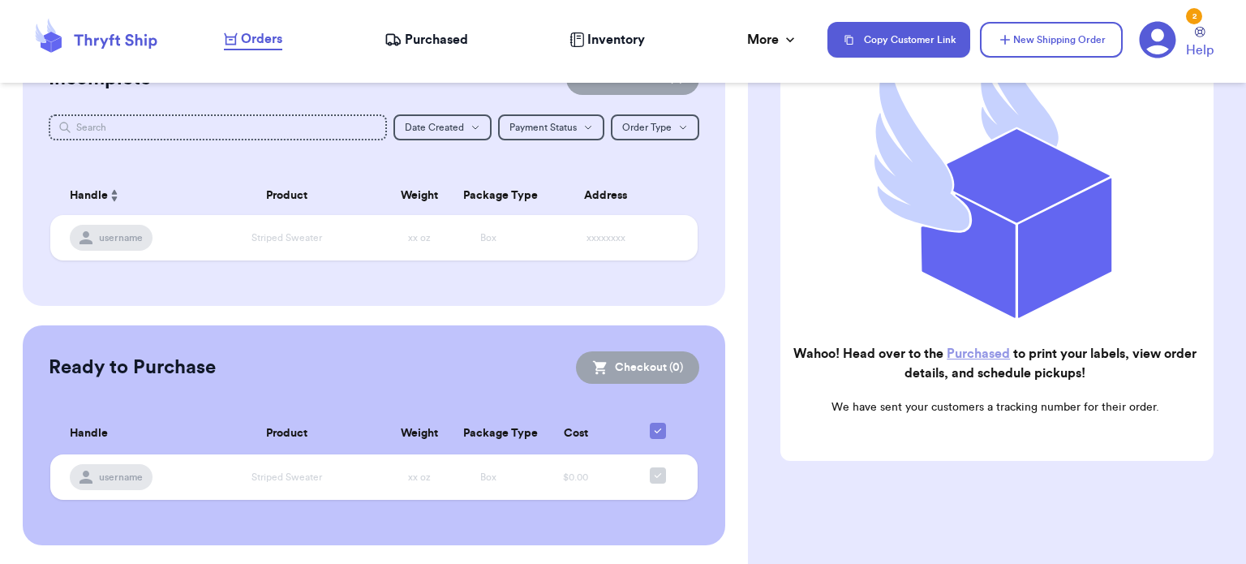
click at [978, 347] on link "Purchased" at bounding box center [978, 353] width 63 height 13
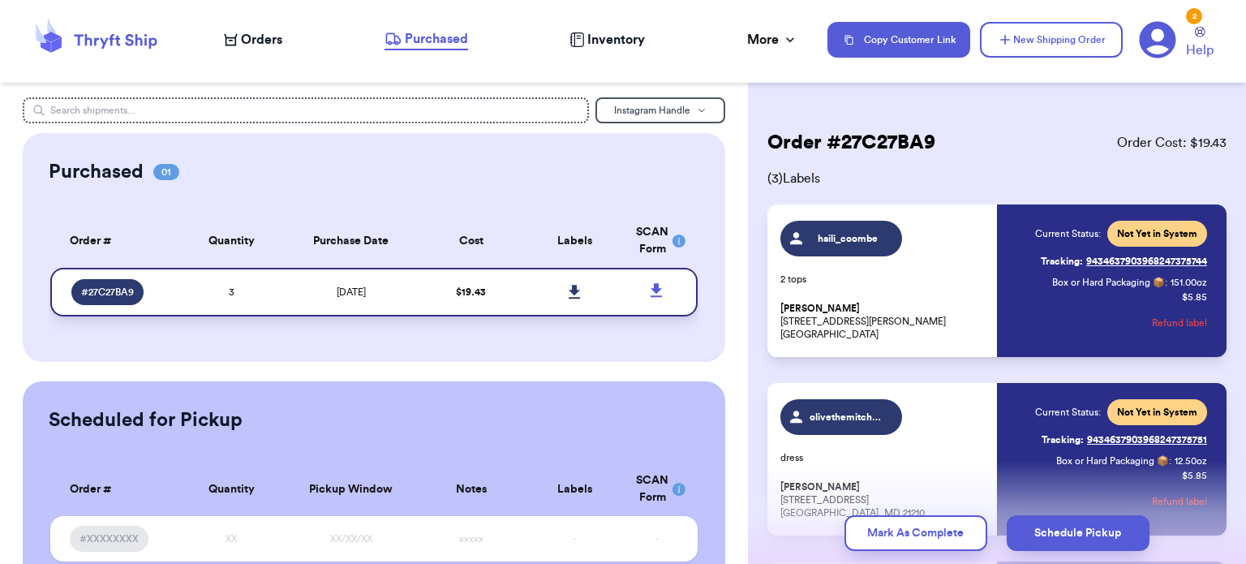
click at [569, 296] on icon at bounding box center [575, 292] width 12 height 15
